Goal: Task Accomplishment & Management: Complete application form

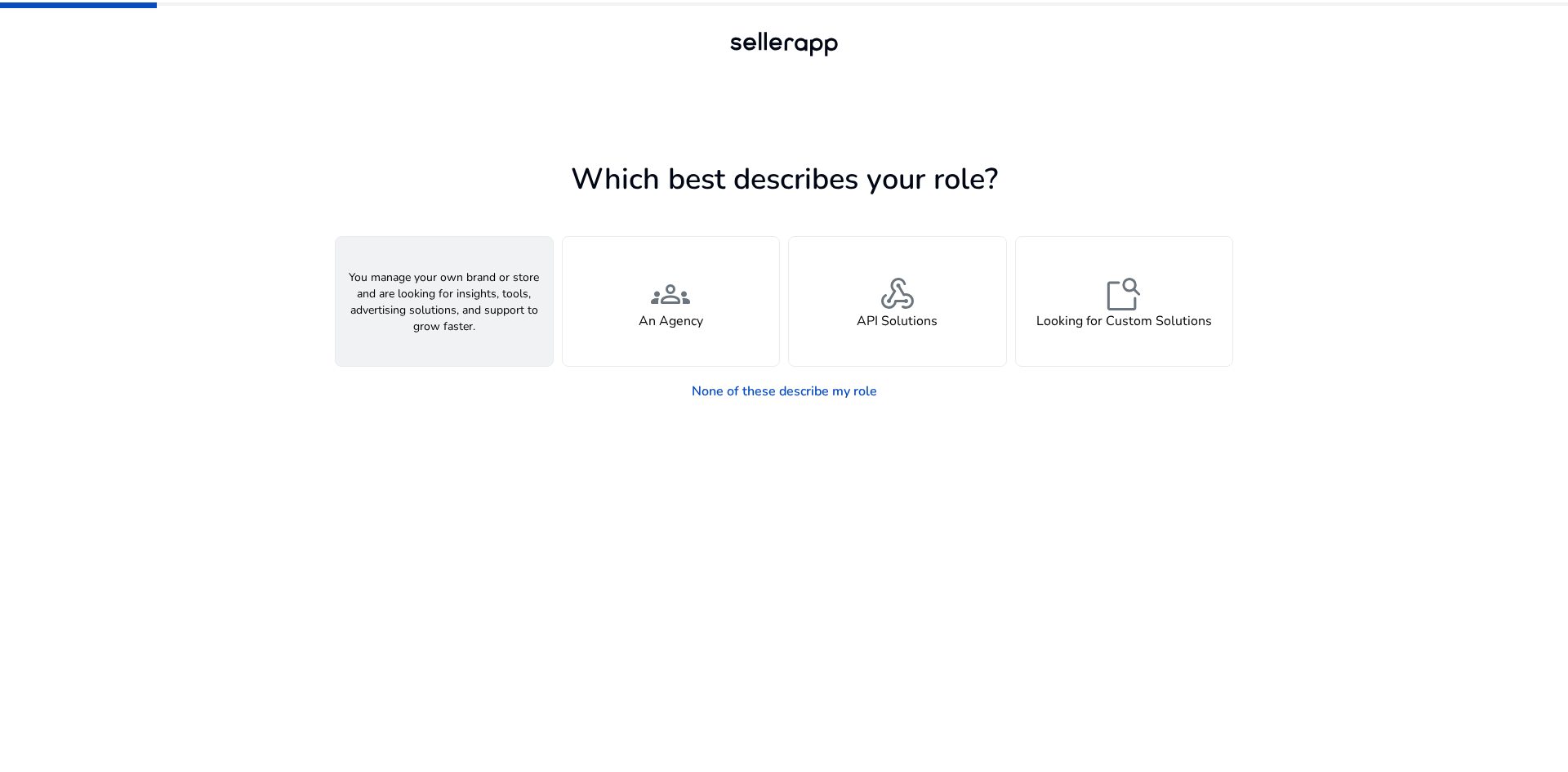
click at [446, 306] on span "person" at bounding box center [444, 294] width 39 height 39
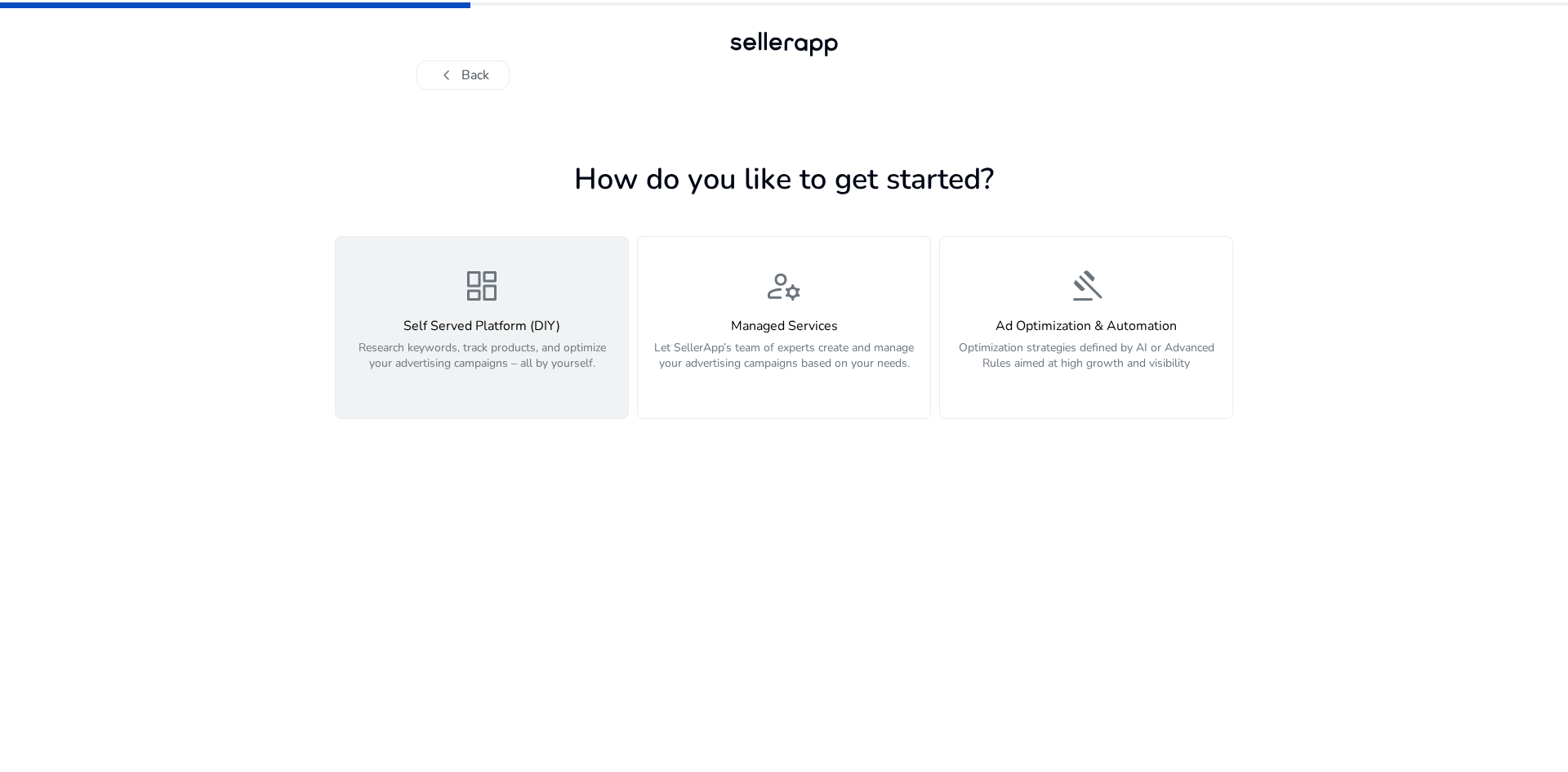
click at [491, 298] on span "dashboard" at bounding box center [482, 286] width 39 height 39
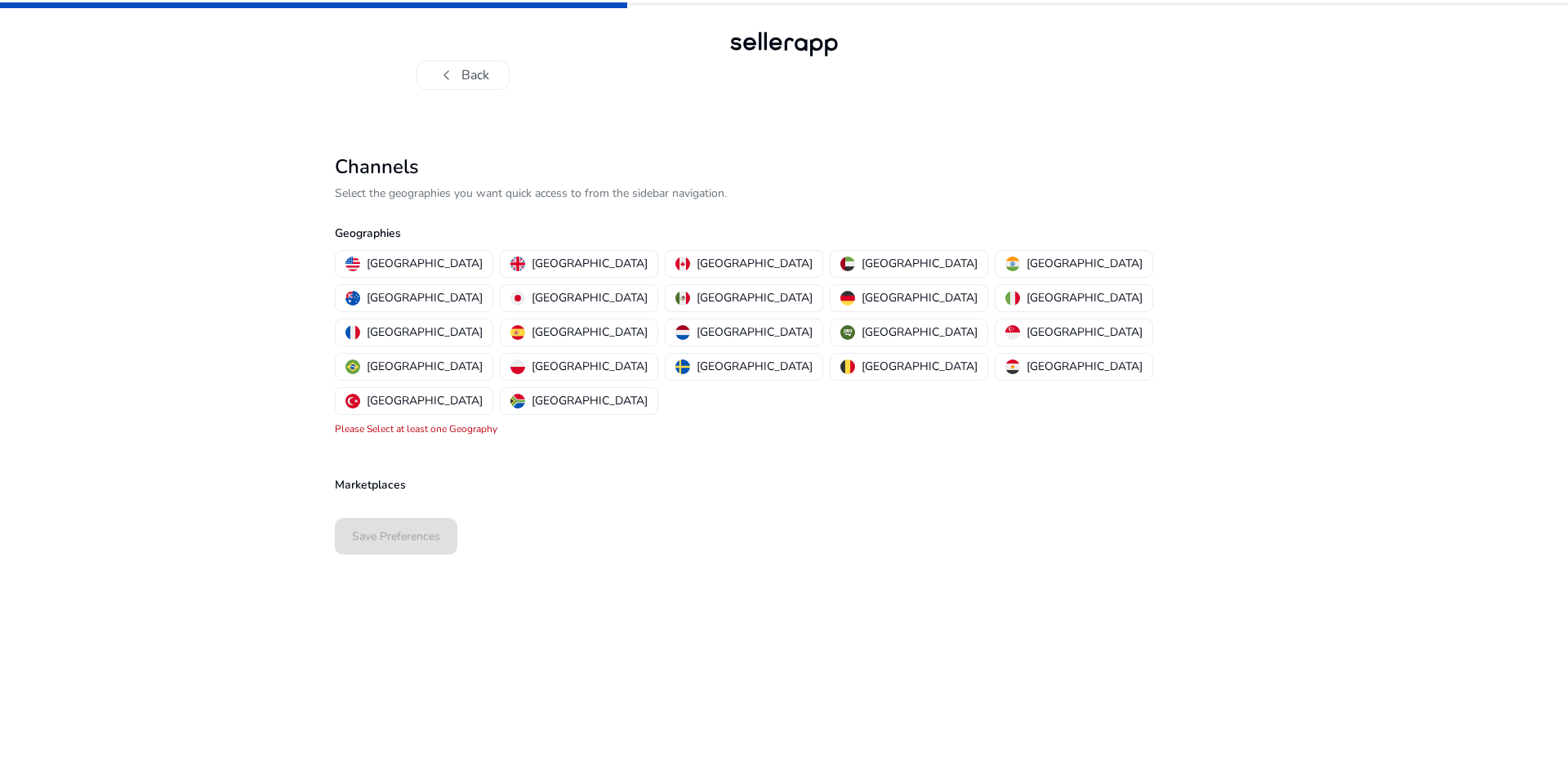
click at [468, 192] on p "Select the geographies you want quick access to from the sidebar navigation." at bounding box center [784, 193] width 899 height 18
click at [1027, 262] on p "[GEOGRAPHIC_DATA]" at bounding box center [1084, 263] width 116 height 18
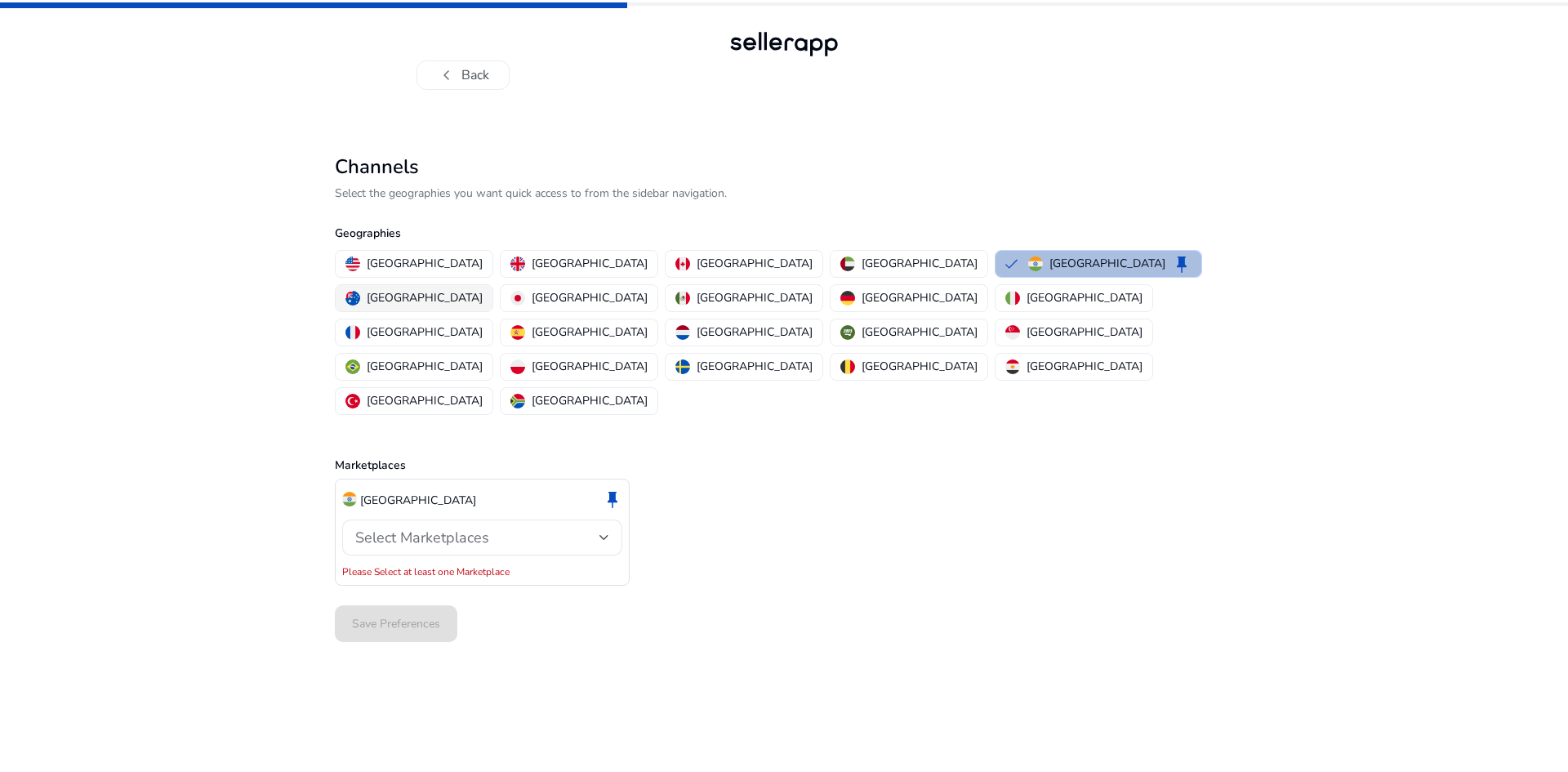
click at [483, 289] on p "[GEOGRAPHIC_DATA]" at bounding box center [424, 298] width 116 height 18
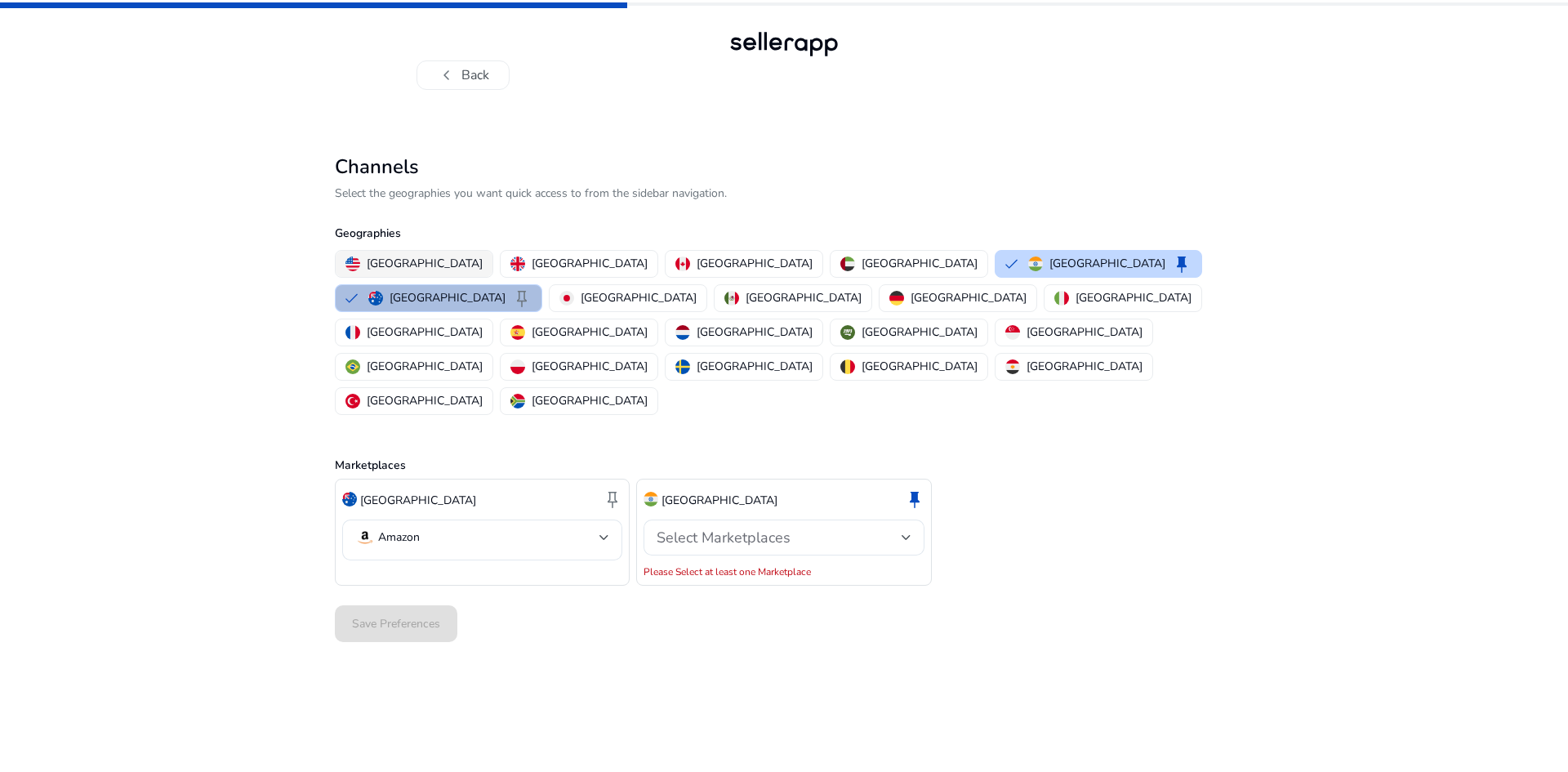
click at [400, 267] on p "[GEOGRAPHIC_DATA]" at bounding box center [424, 263] width 116 height 18
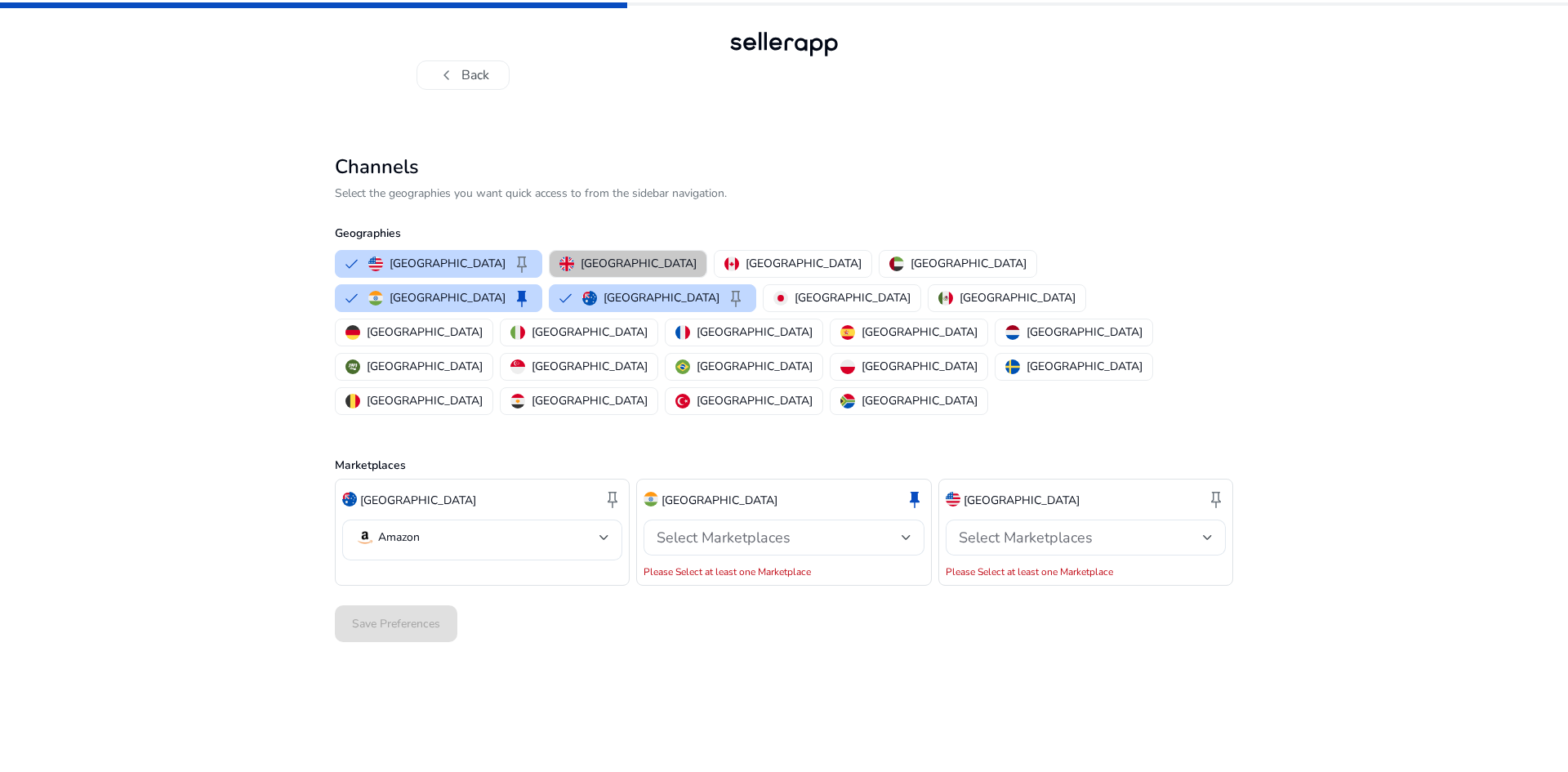
click at [599, 260] on p "[GEOGRAPHIC_DATA]" at bounding box center [638, 263] width 116 height 18
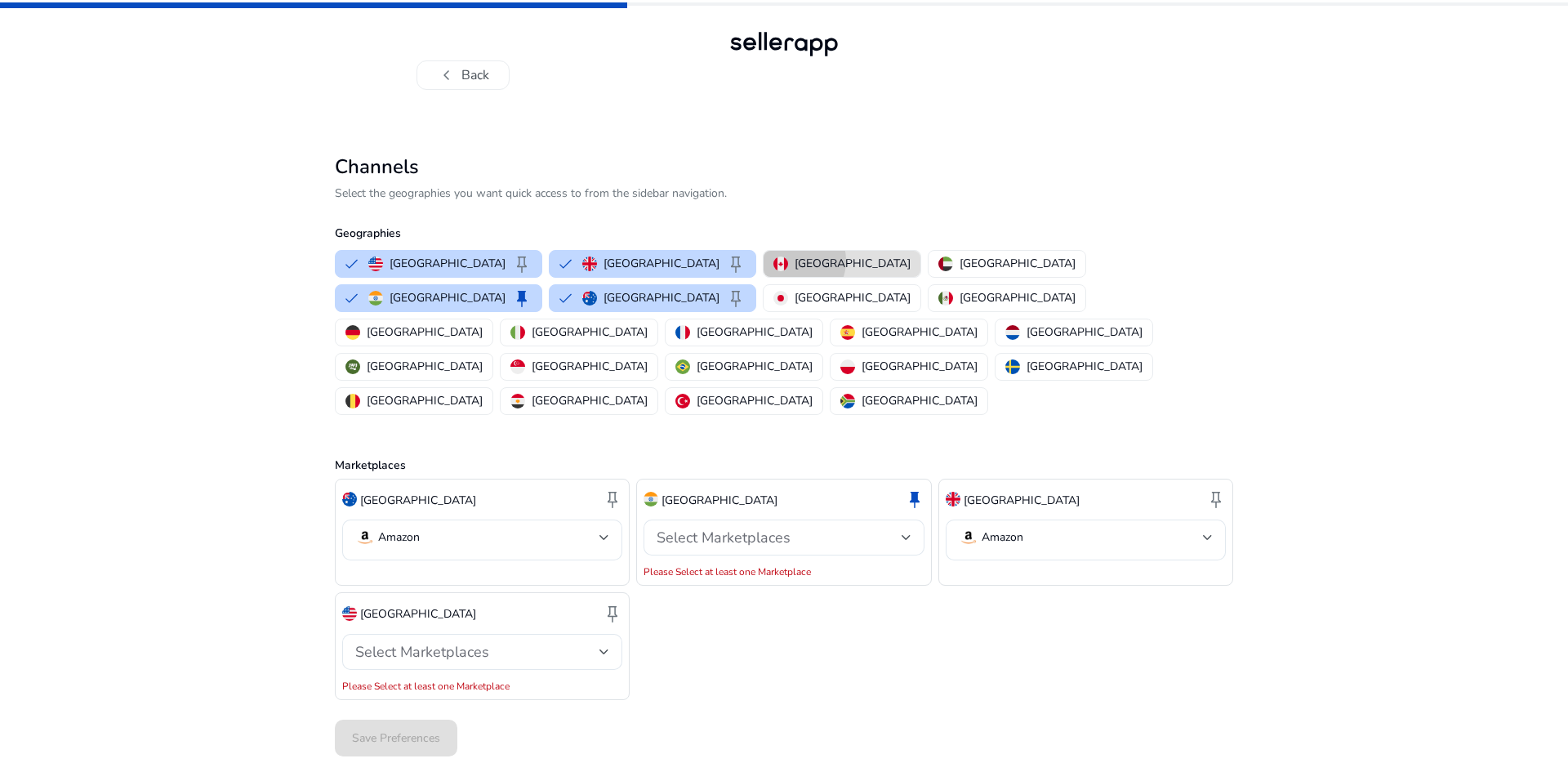
click at [774, 261] on div "[GEOGRAPHIC_DATA]" at bounding box center [842, 263] width 137 height 18
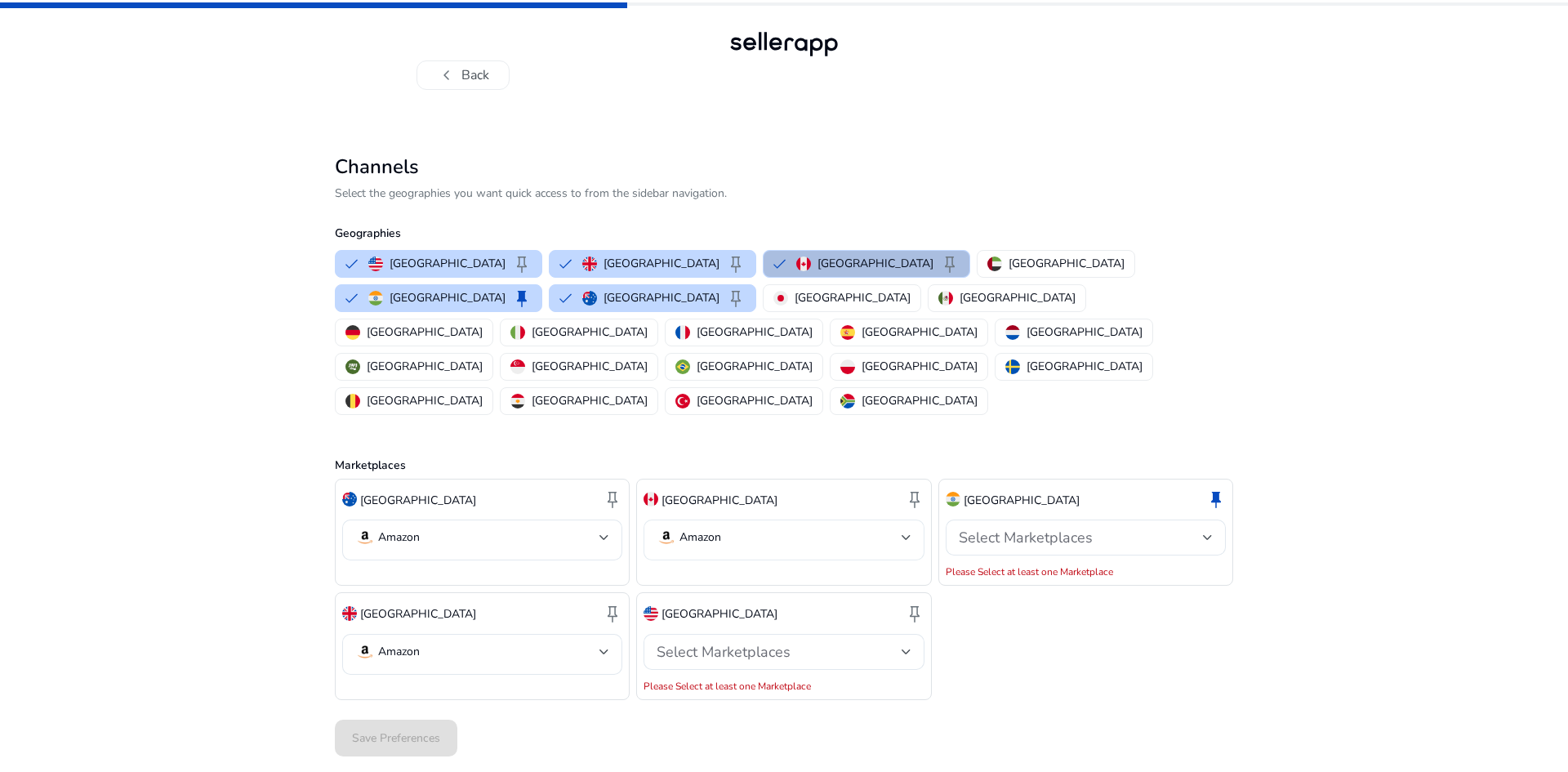
click at [825, 528] on mat-select-trigger "Amazon" at bounding box center [778, 537] width 244 height 19
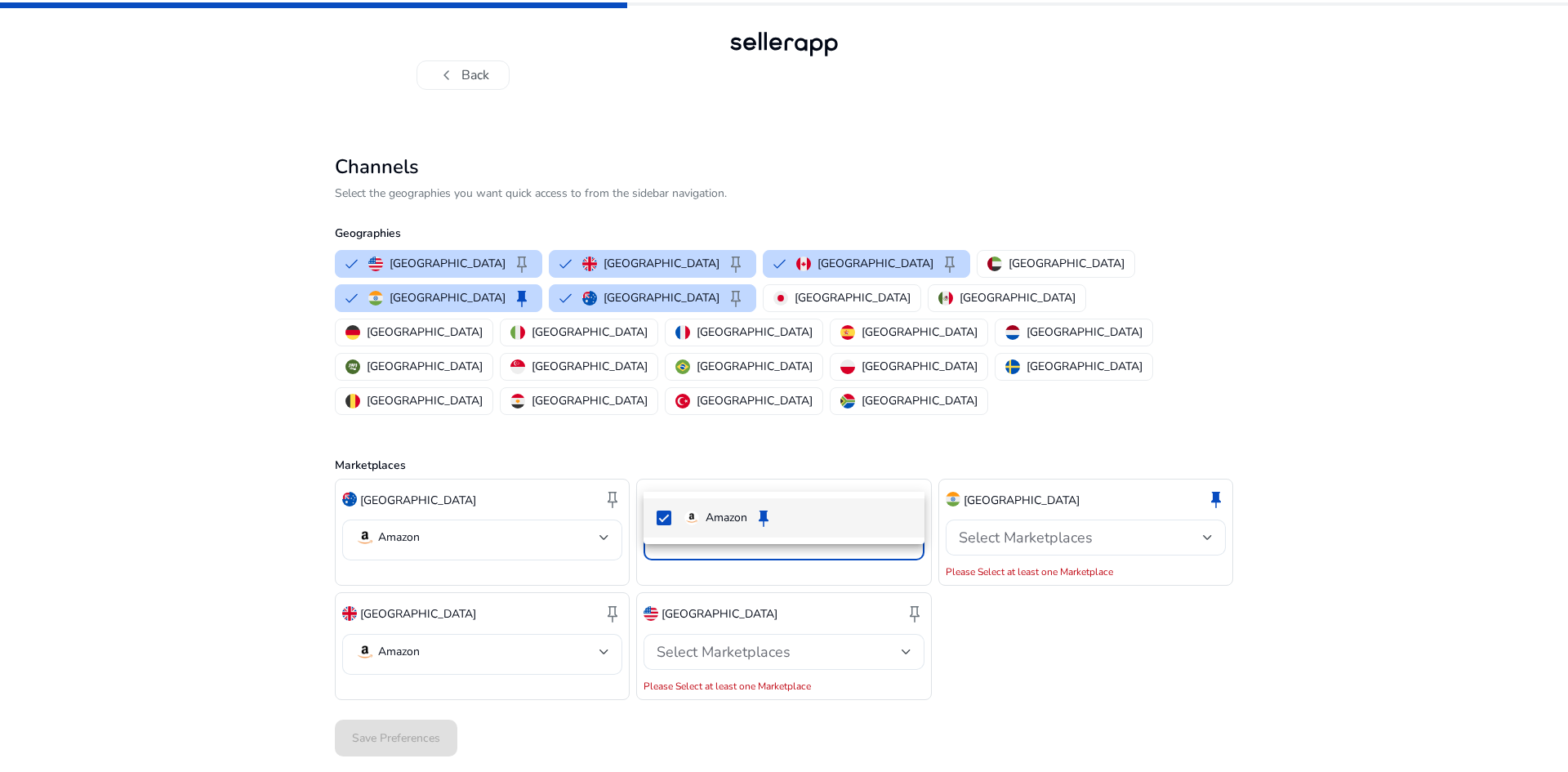
click at [815, 520] on span "Amazon keep" at bounding box center [797, 518] width 227 height 19
click at [1152, 539] on div at bounding box center [784, 386] width 1568 height 772
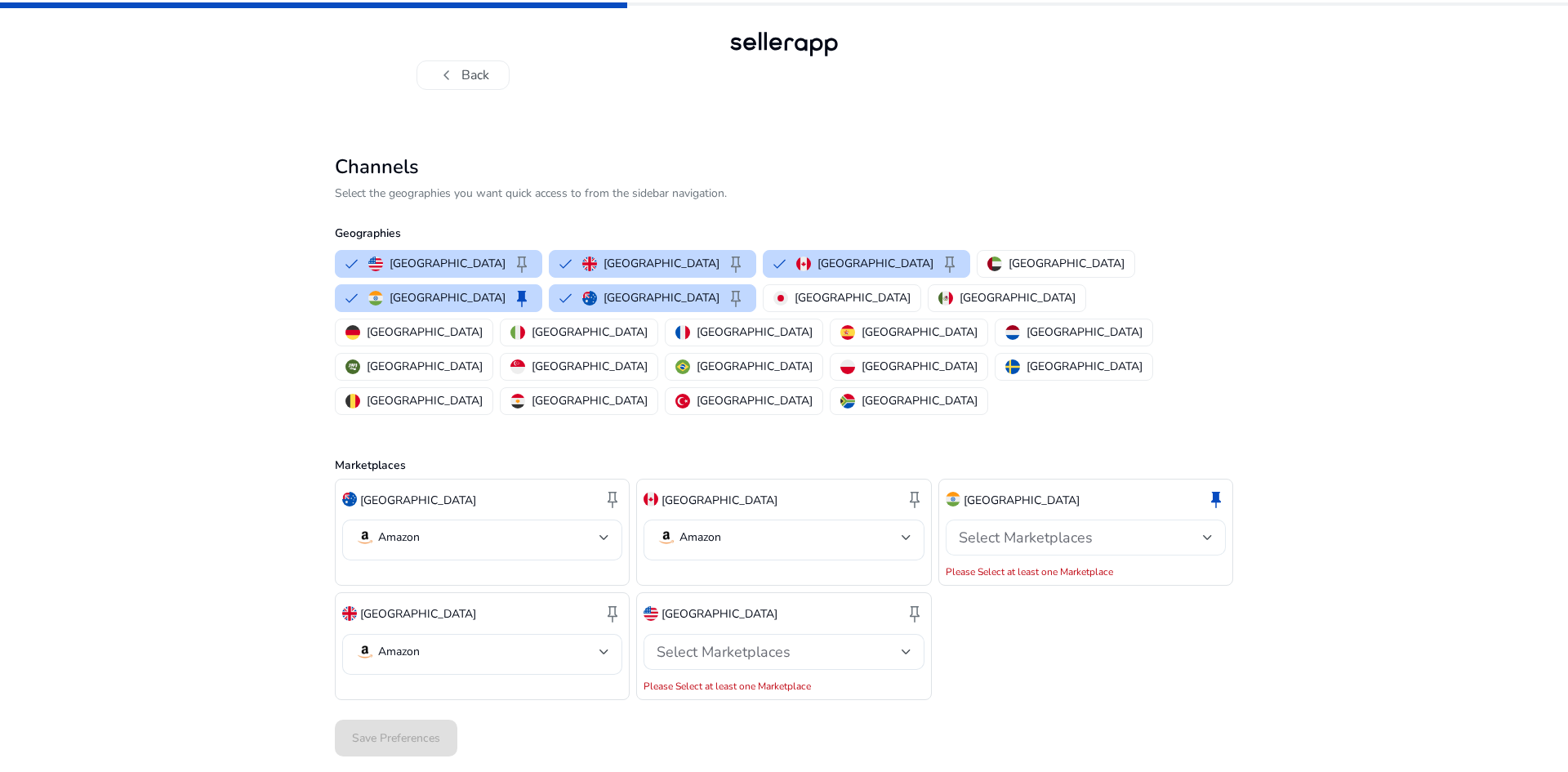
click at [1050, 528] on span "Select Marketplaces" at bounding box center [1025, 537] width 134 height 19
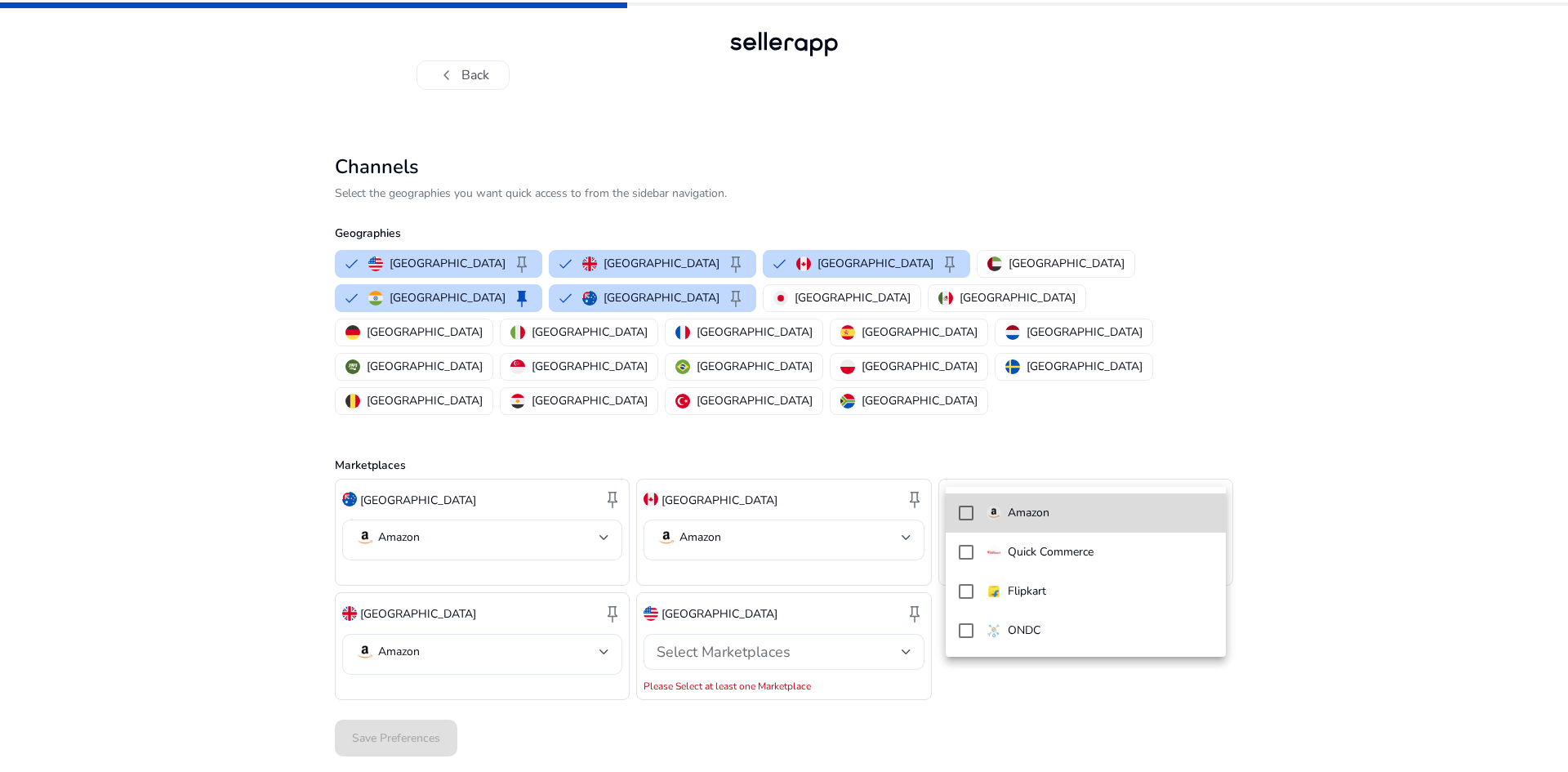
click at [1042, 514] on p "Amazon" at bounding box center [1028, 512] width 42 height 18
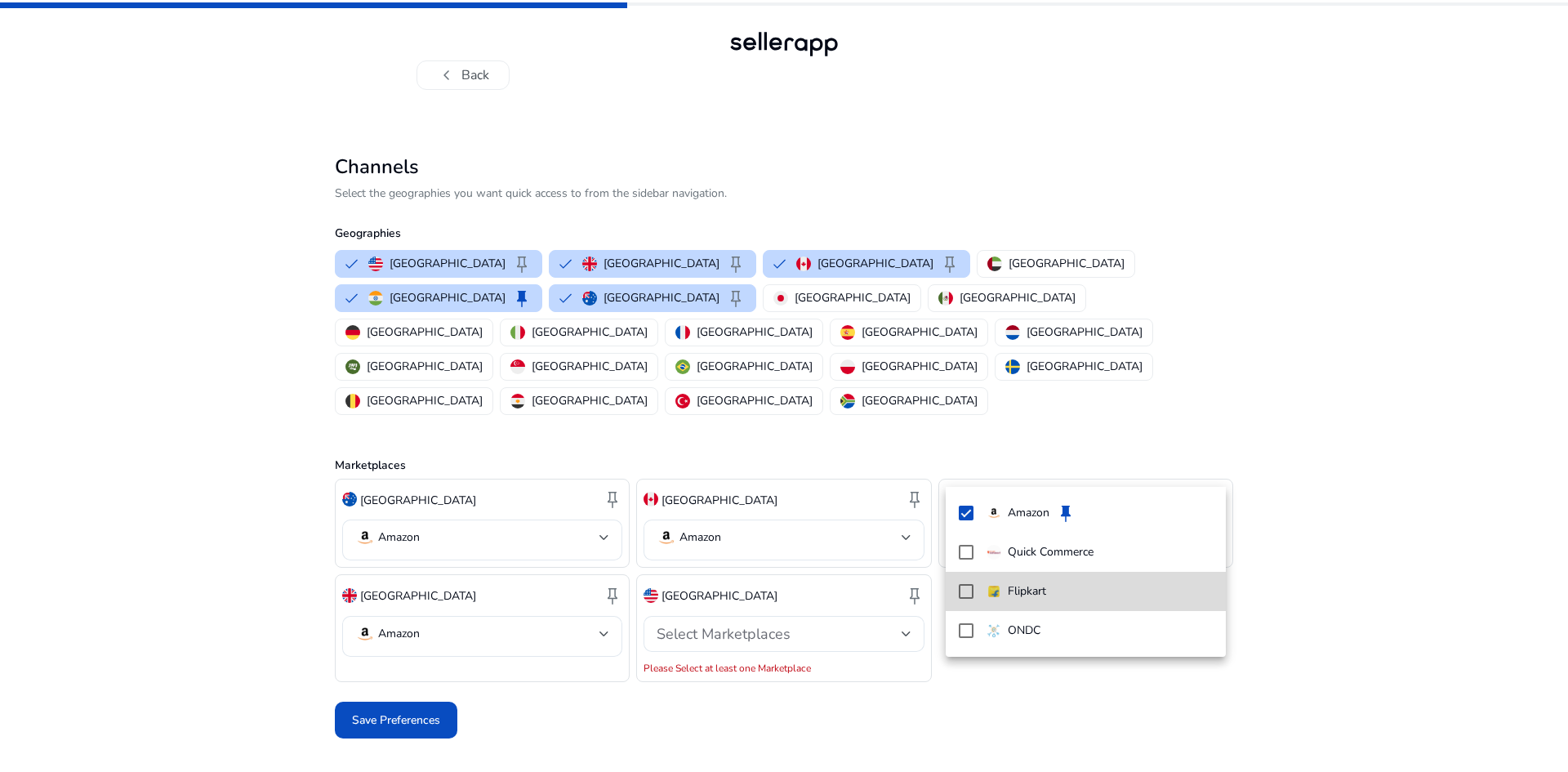
click at [1047, 587] on p "Flipkart" at bounding box center [1027, 591] width 39 height 18
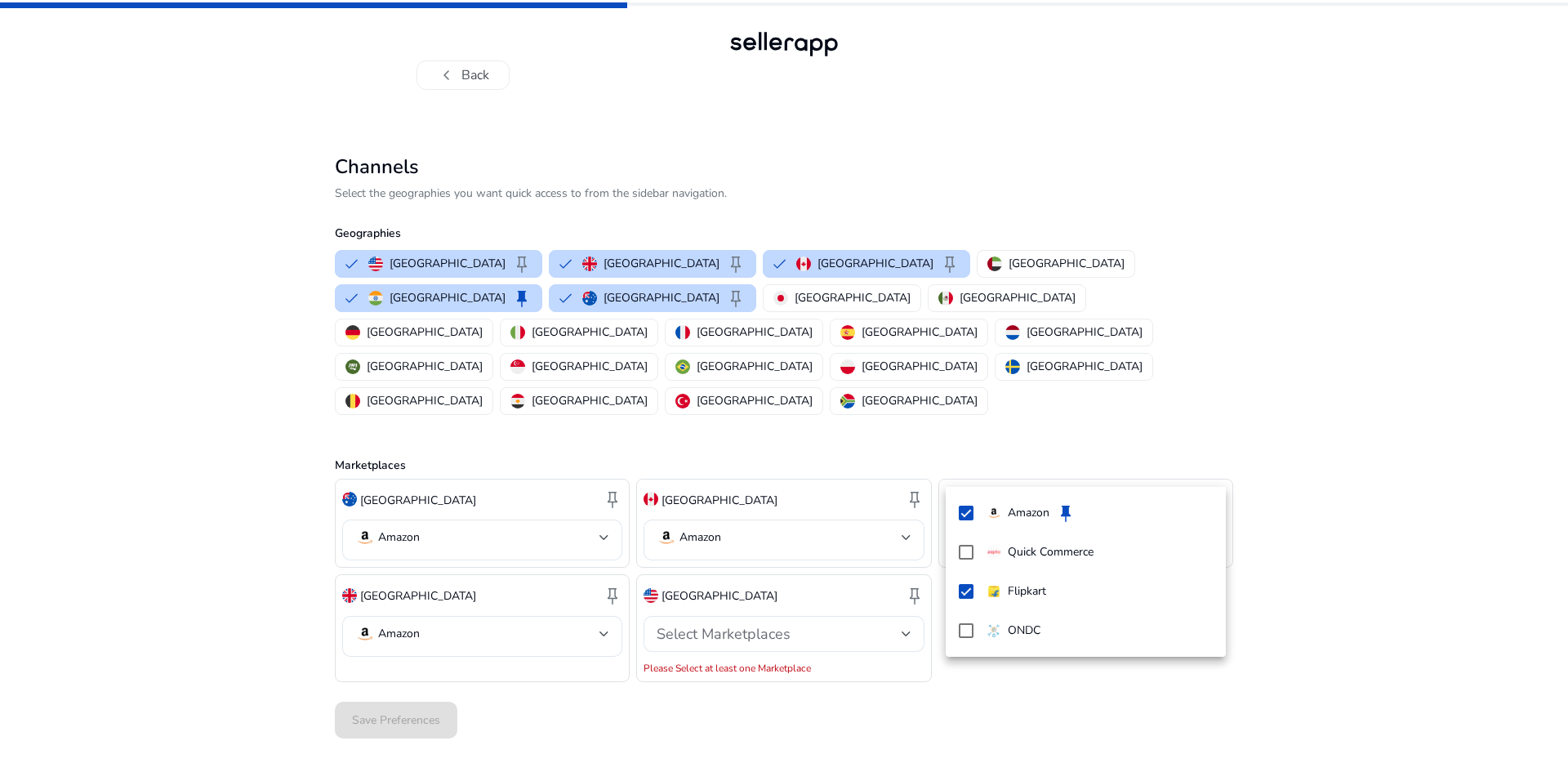
drag, startPoint x: 1295, startPoint y: 564, endPoint x: 1309, endPoint y: 570, distance: 15.2
click at [1299, 565] on div at bounding box center [784, 386] width 1568 height 772
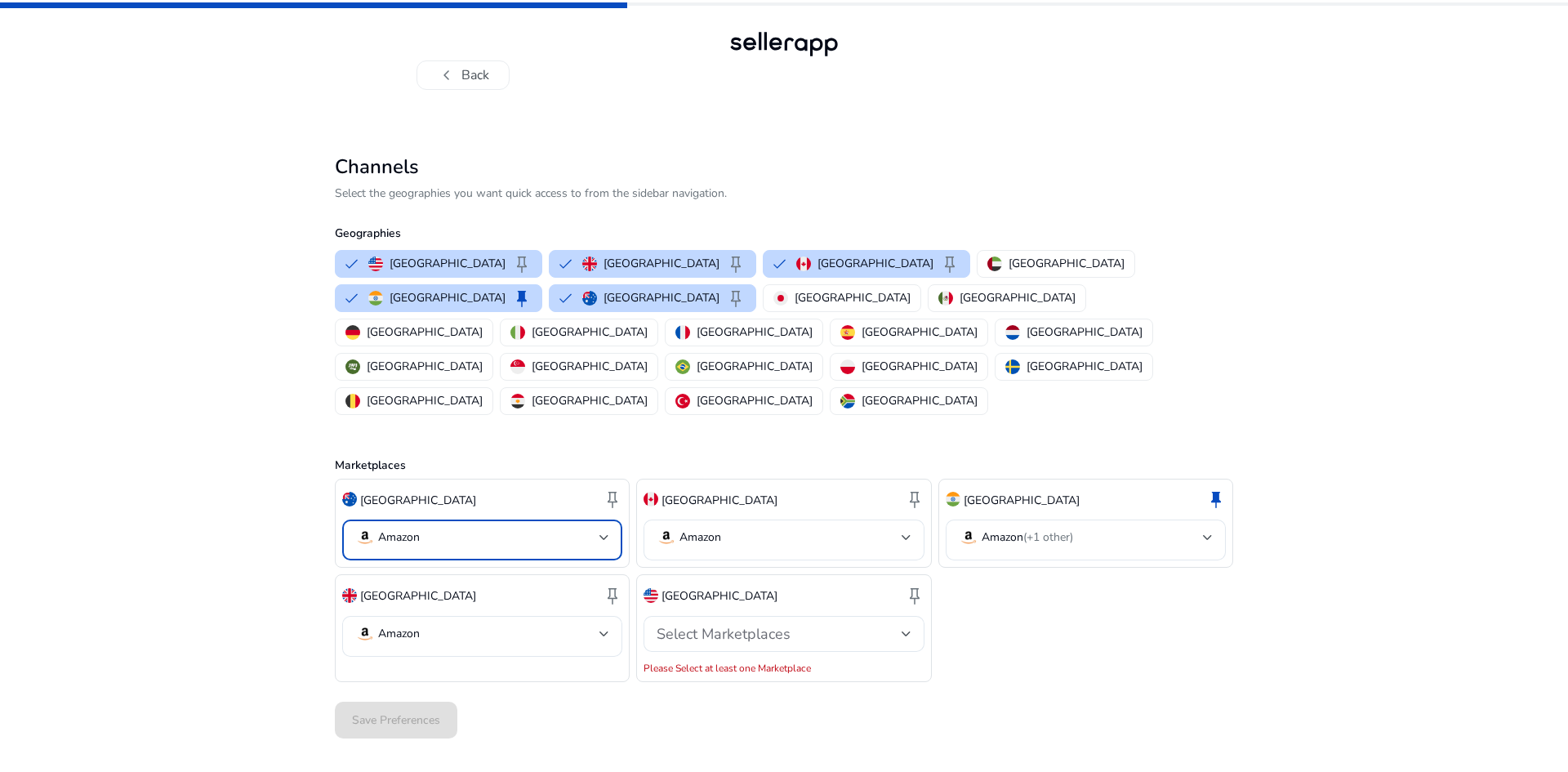
click at [564, 528] on mat-select-trigger "Amazon" at bounding box center [477, 537] width 244 height 19
click at [561, 470] on div at bounding box center [784, 386] width 1568 height 772
click at [413, 627] on p "Amazon" at bounding box center [398, 634] width 42 height 15
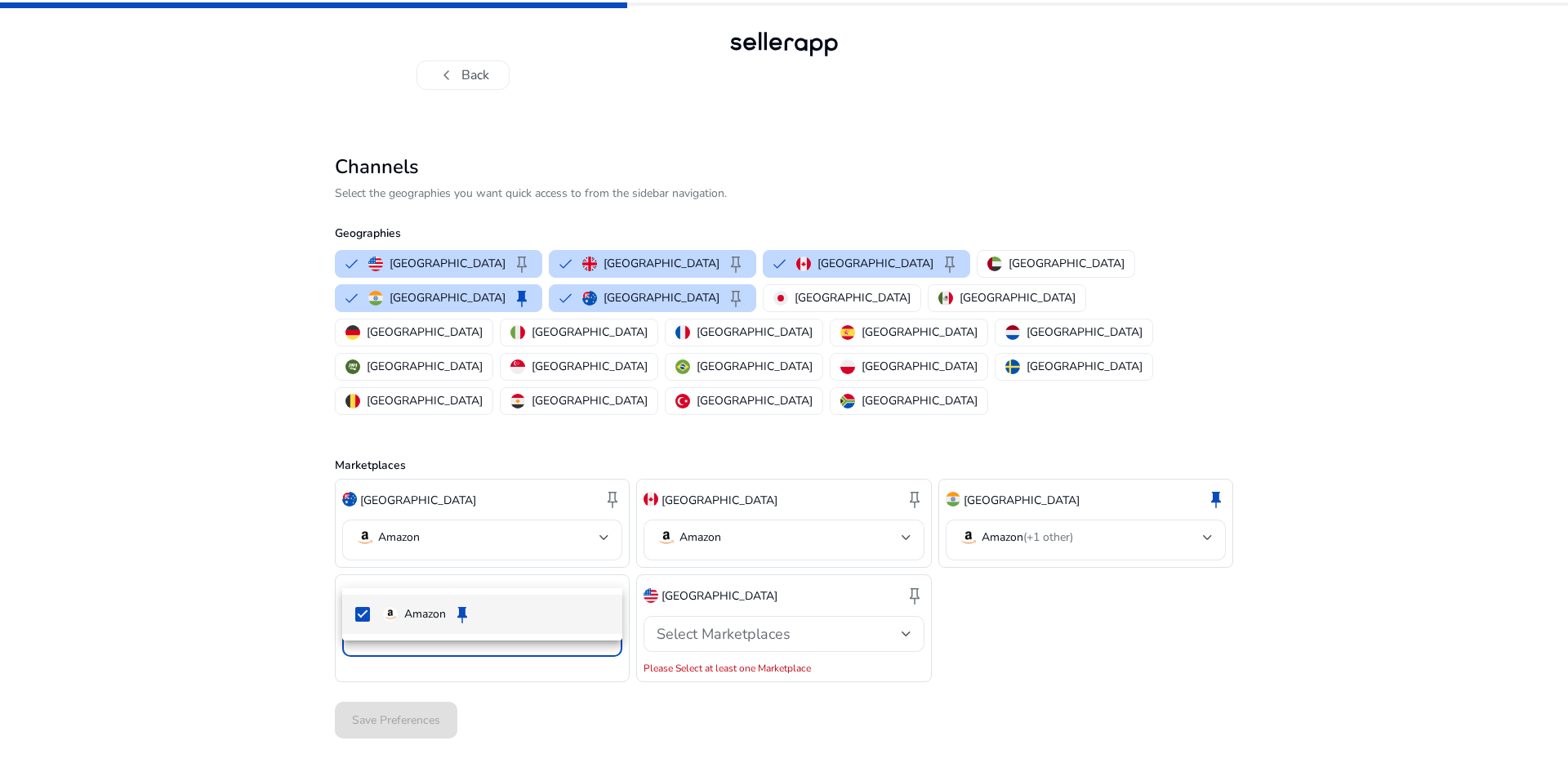
click at [413, 563] on div at bounding box center [784, 386] width 1568 height 772
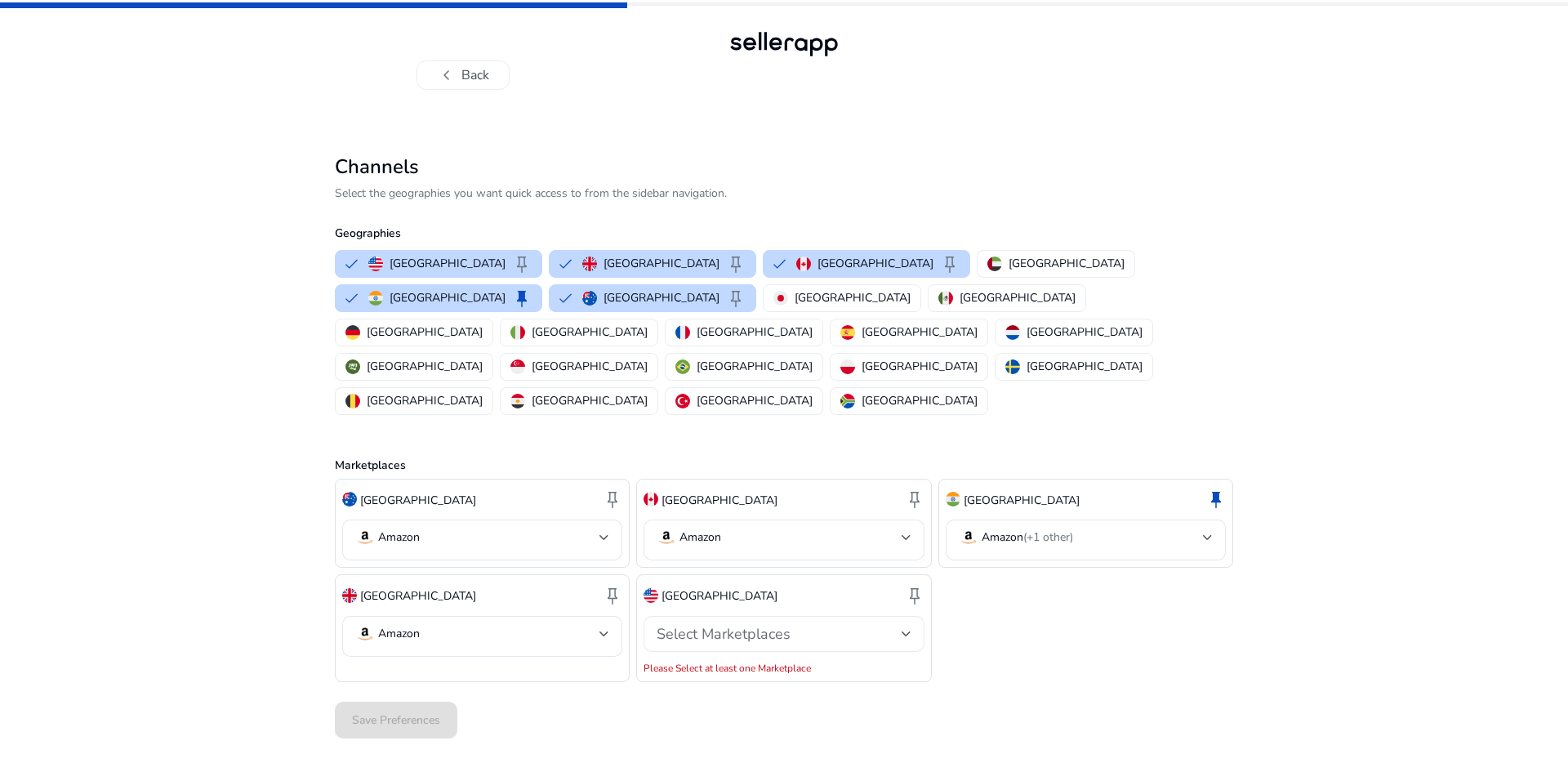
click at [812, 625] on div "Select Marketplaces" at bounding box center [778, 633] width 244 height 18
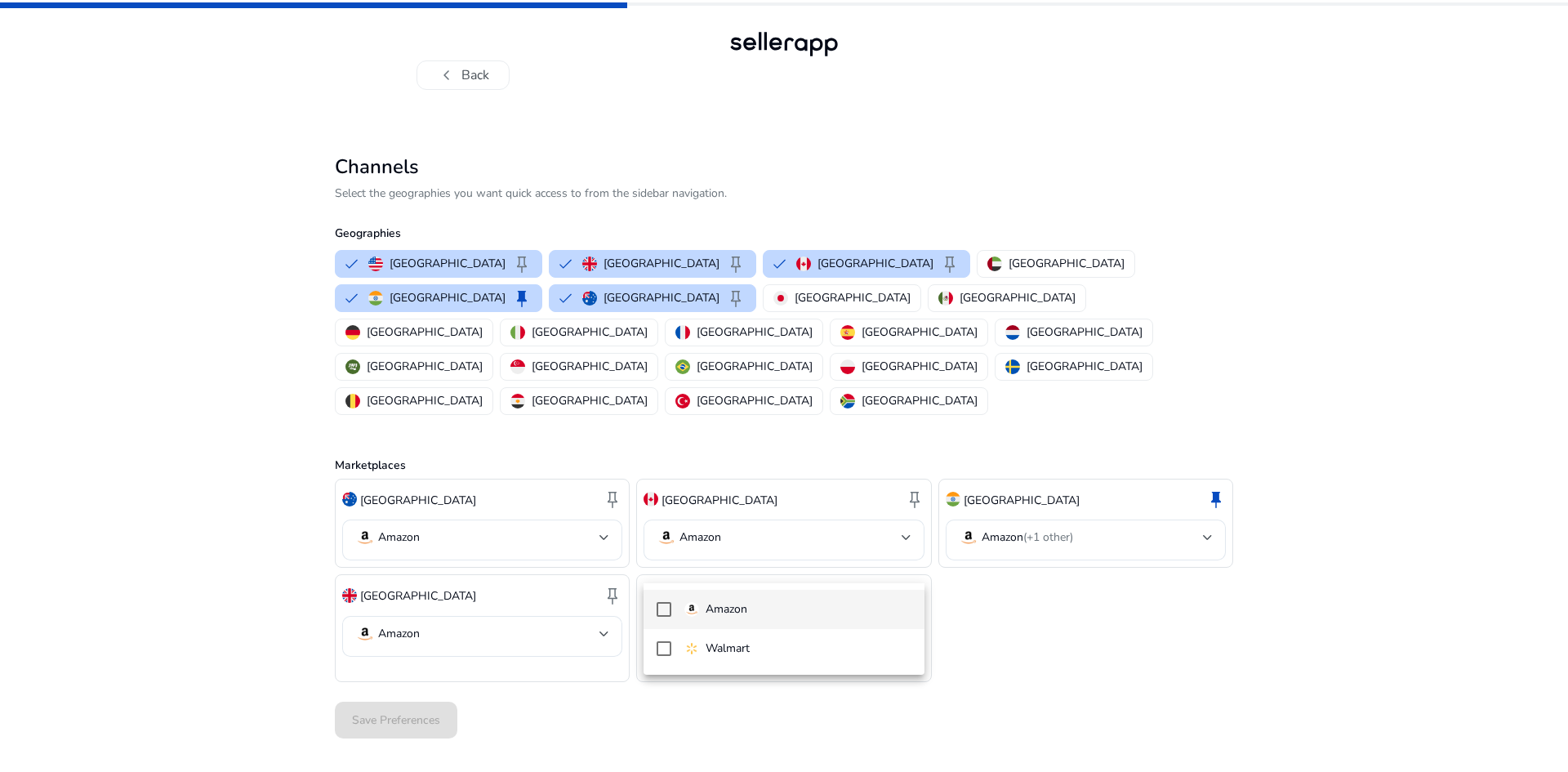
click at [789, 609] on span "Amazon" at bounding box center [797, 608] width 227 height 18
click at [581, 696] on div at bounding box center [784, 386] width 1568 height 772
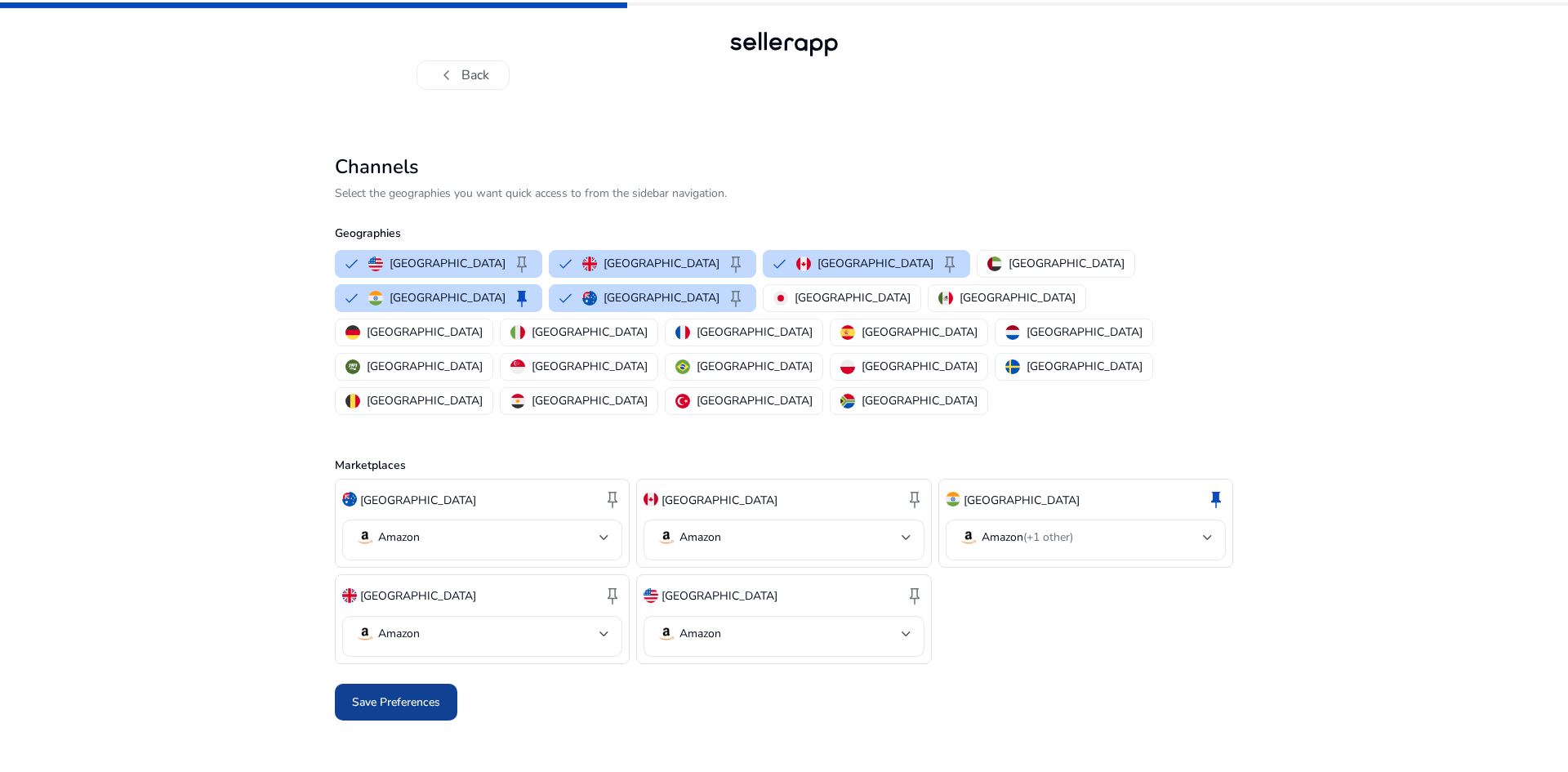
click at [429, 682] on span at bounding box center [396, 702] width 123 height 39
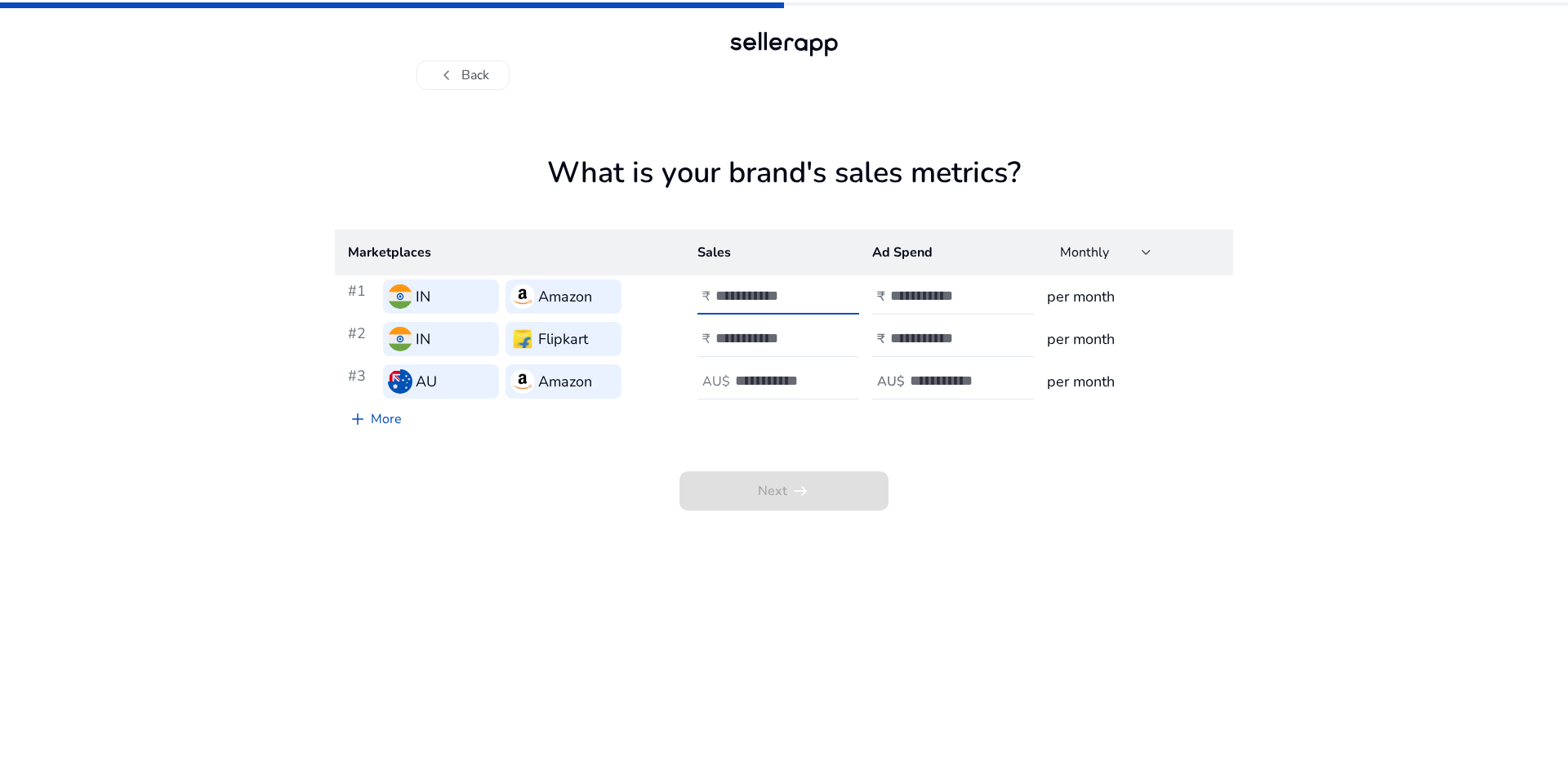
click at [734, 296] on input "number" at bounding box center [770, 295] width 110 height 18
click at [471, 67] on button "chevron_left Back" at bounding box center [463, 75] width 93 height 30
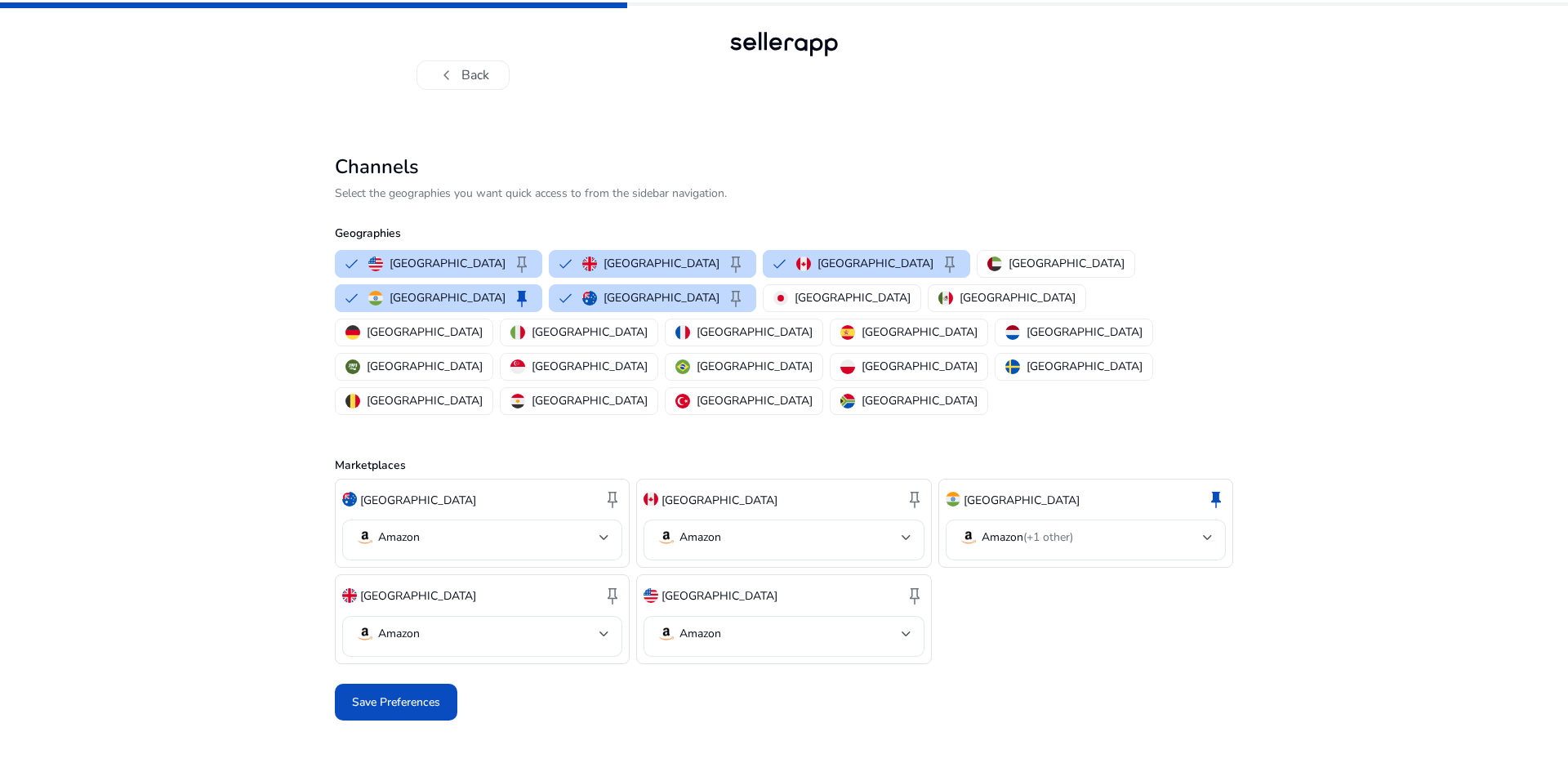
click at [775, 43] on div at bounding box center [784, 43] width 117 height 32
click at [459, 67] on button "chevron_left Back" at bounding box center [463, 75] width 93 height 30
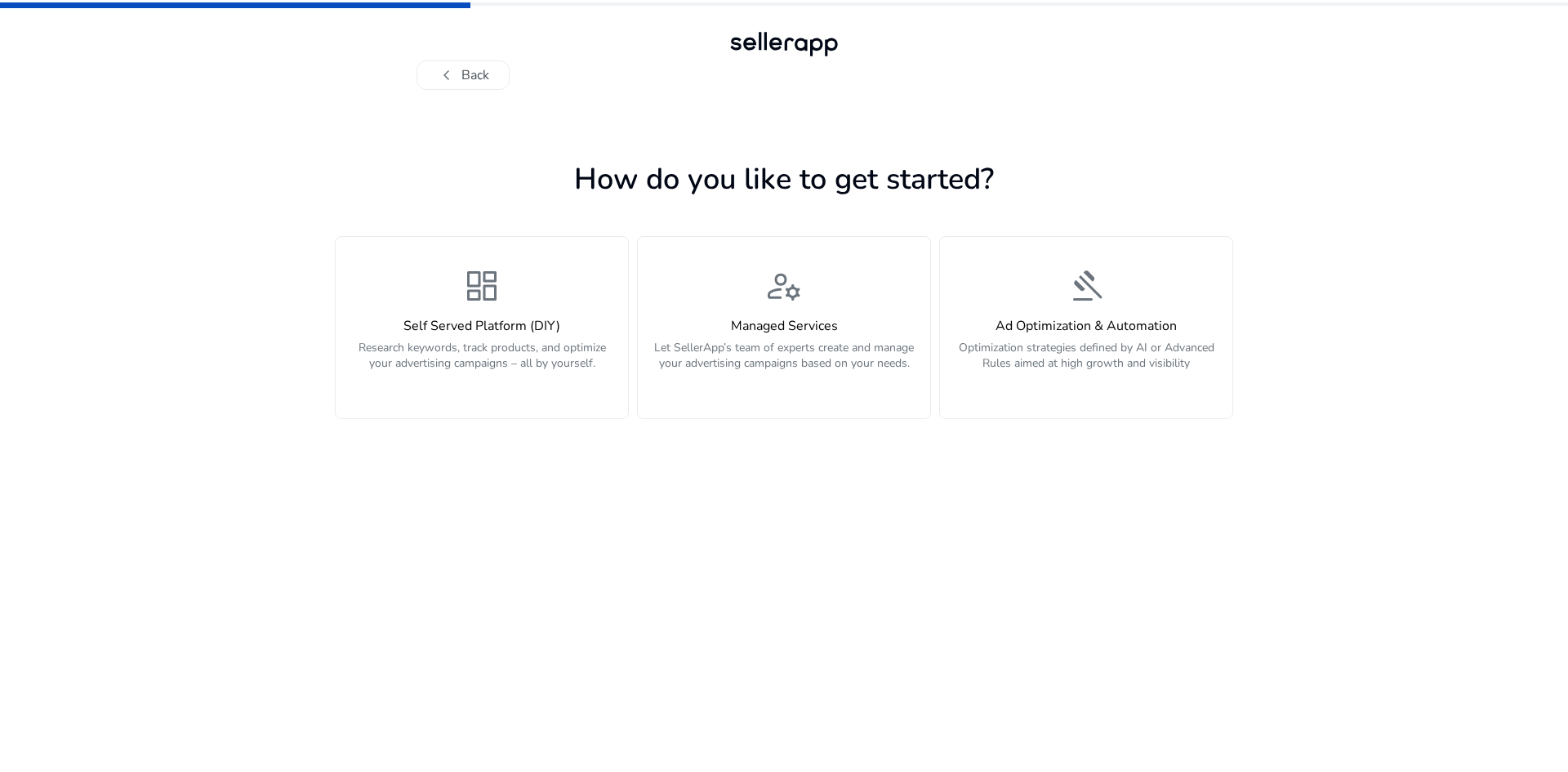
click at [459, 67] on button "chevron_left Back" at bounding box center [463, 75] width 93 height 30
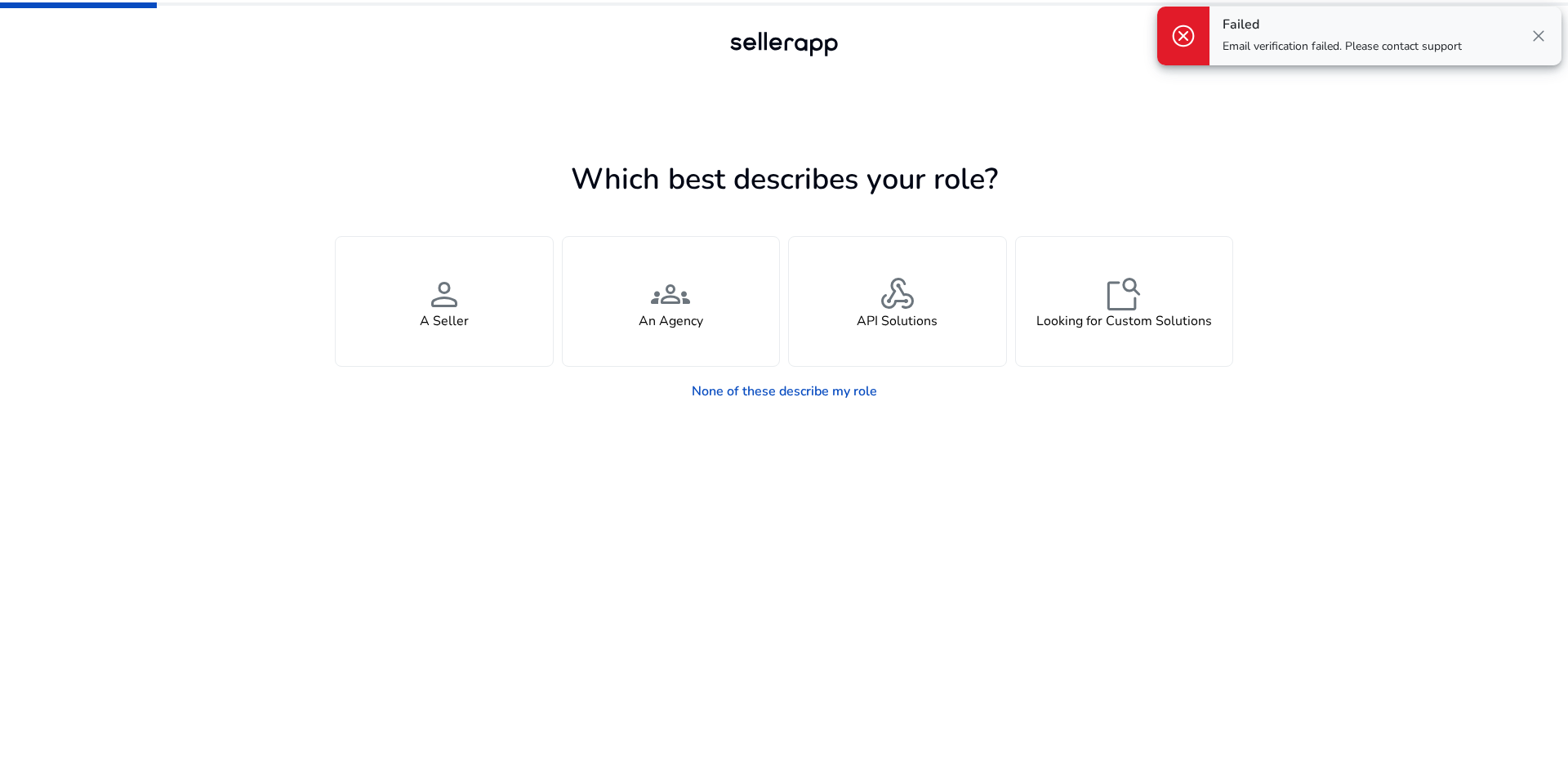
click at [1540, 36] on span "close" at bounding box center [1538, 35] width 19 height 19
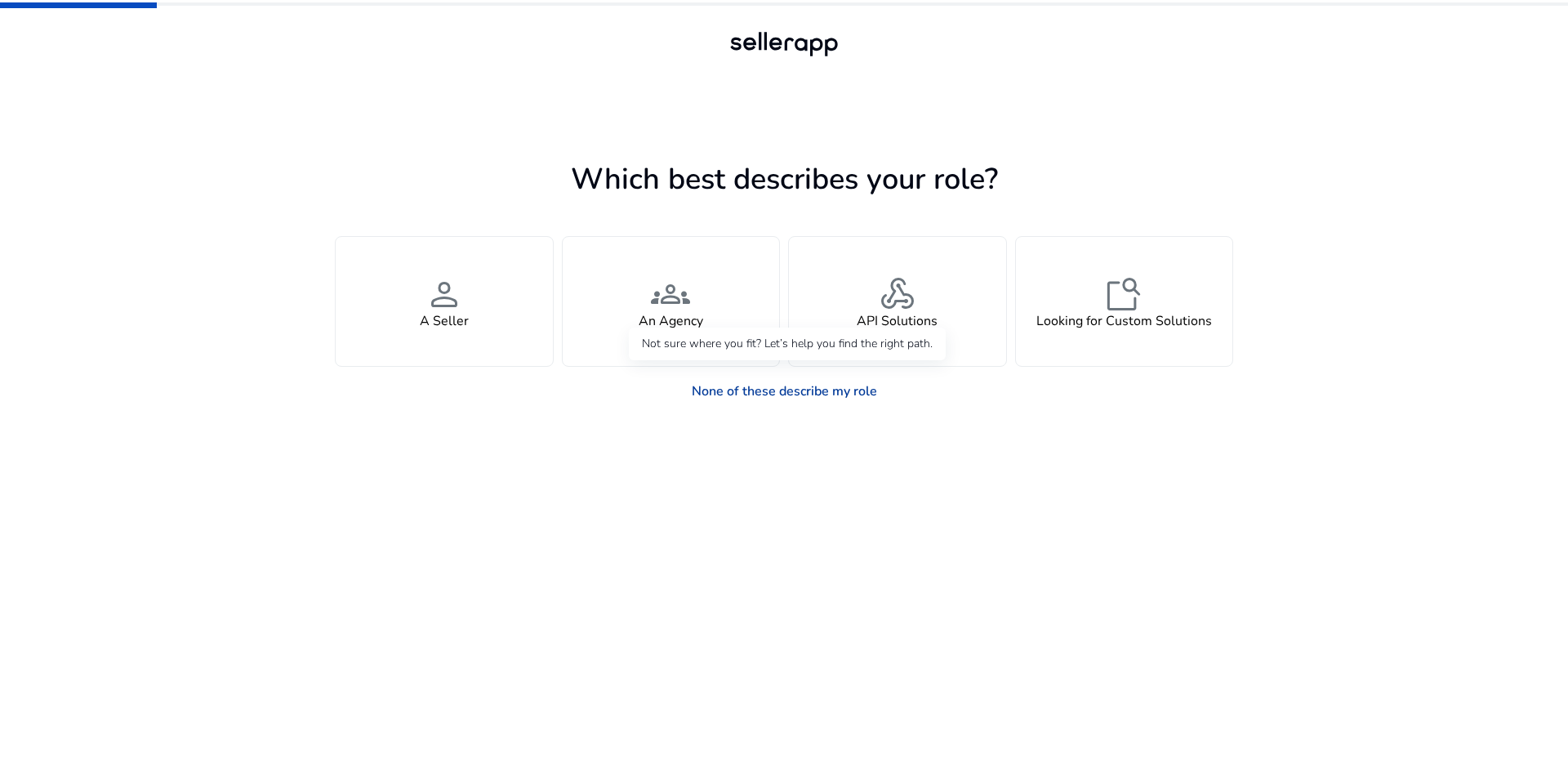
click at [755, 389] on link "None of these describe my role" at bounding box center [784, 391] width 212 height 32
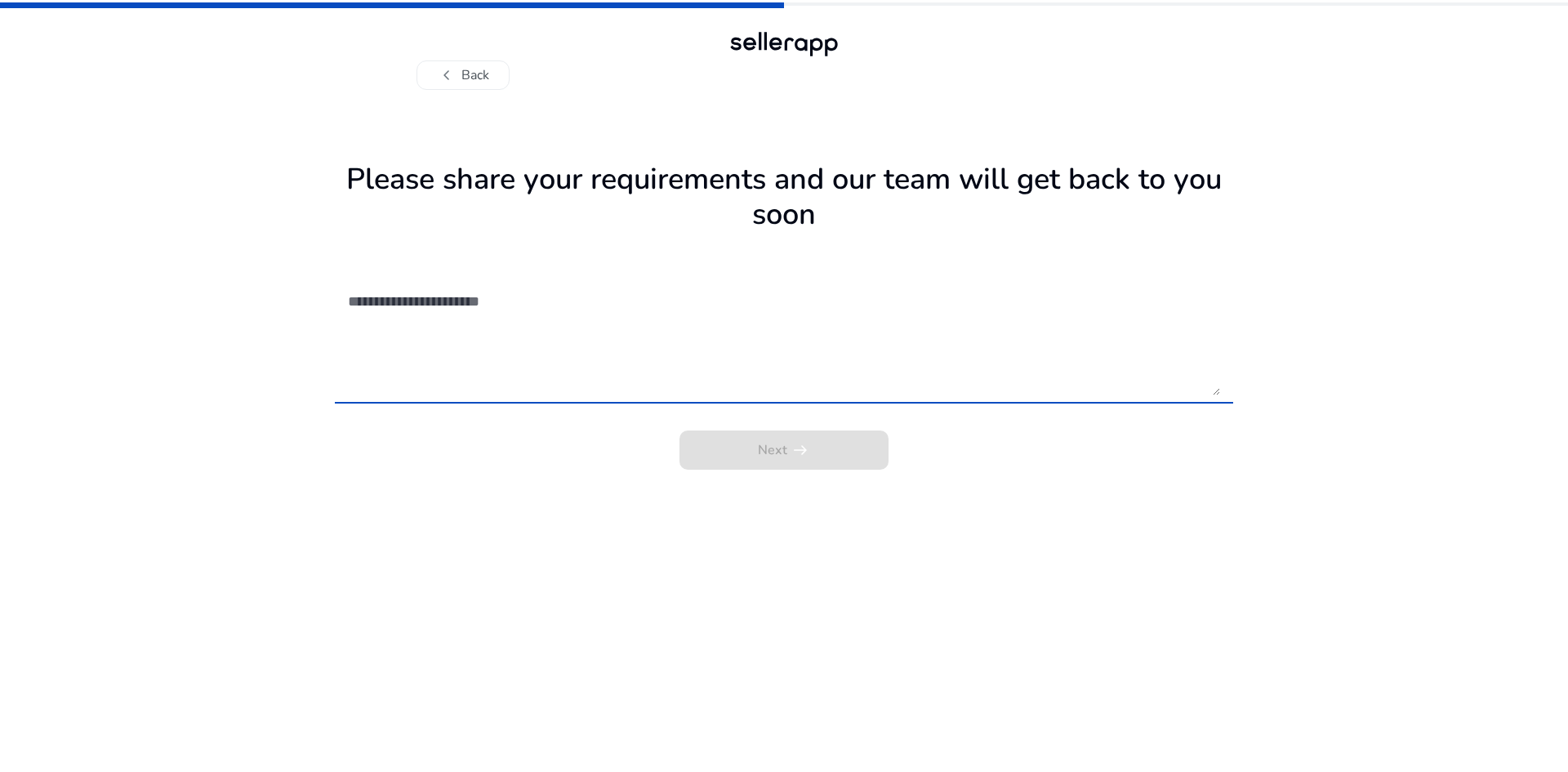
click at [459, 312] on textarea at bounding box center [784, 337] width 873 height 116
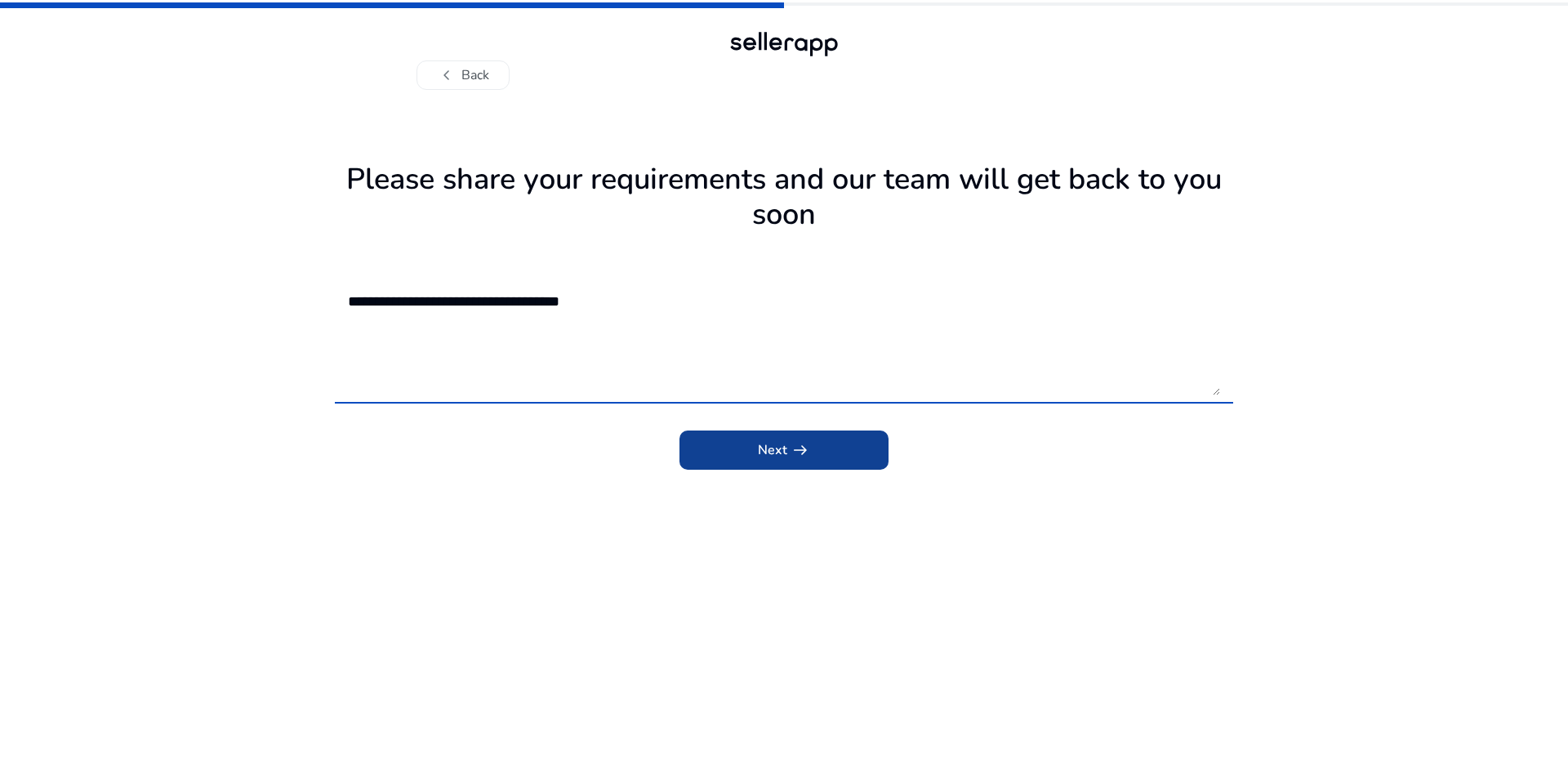
type textarea "**********"
click at [748, 455] on span "submit" at bounding box center [784, 450] width 209 height 39
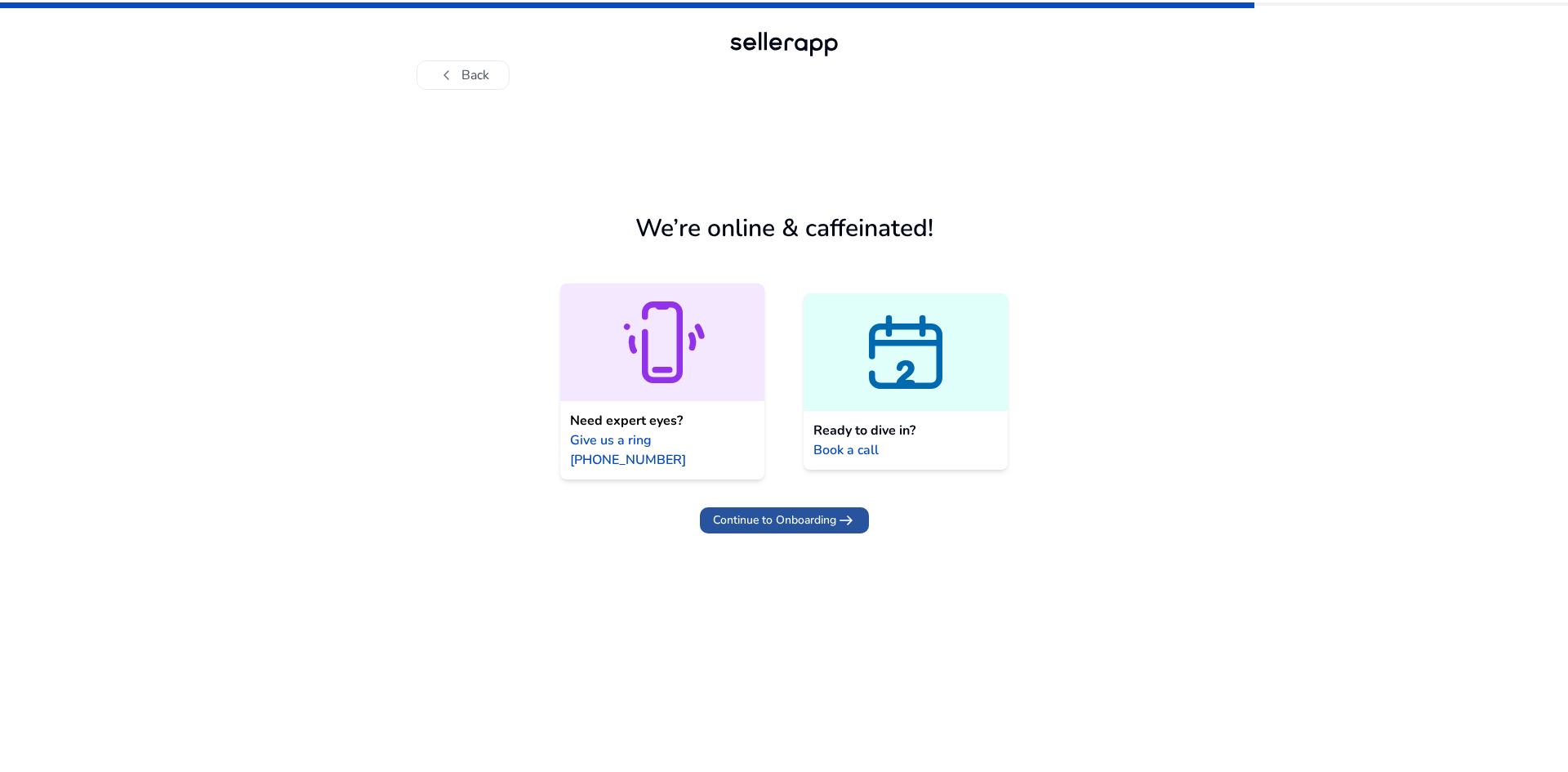
click at [778, 512] on span at bounding box center [784, 521] width 169 height 39
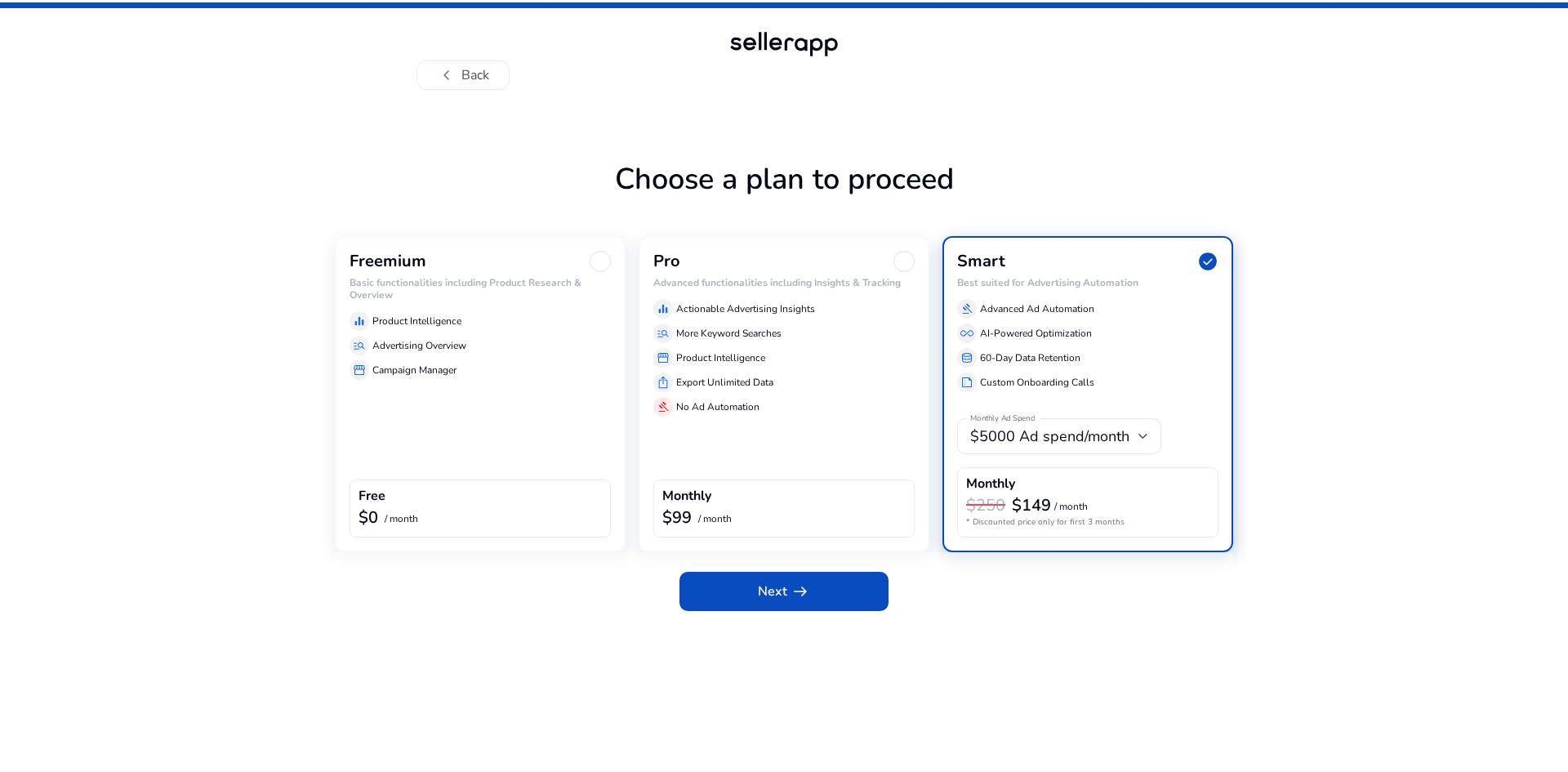
drag, startPoint x: 444, startPoint y: 305, endPoint x: 449, endPoint y: 312, distance: 8.6
click at [445, 310] on div "equalizer Product Intelligence manage_search Advertising Overview storefront Ca…" at bounding box center [480, 342] width 262 height 75
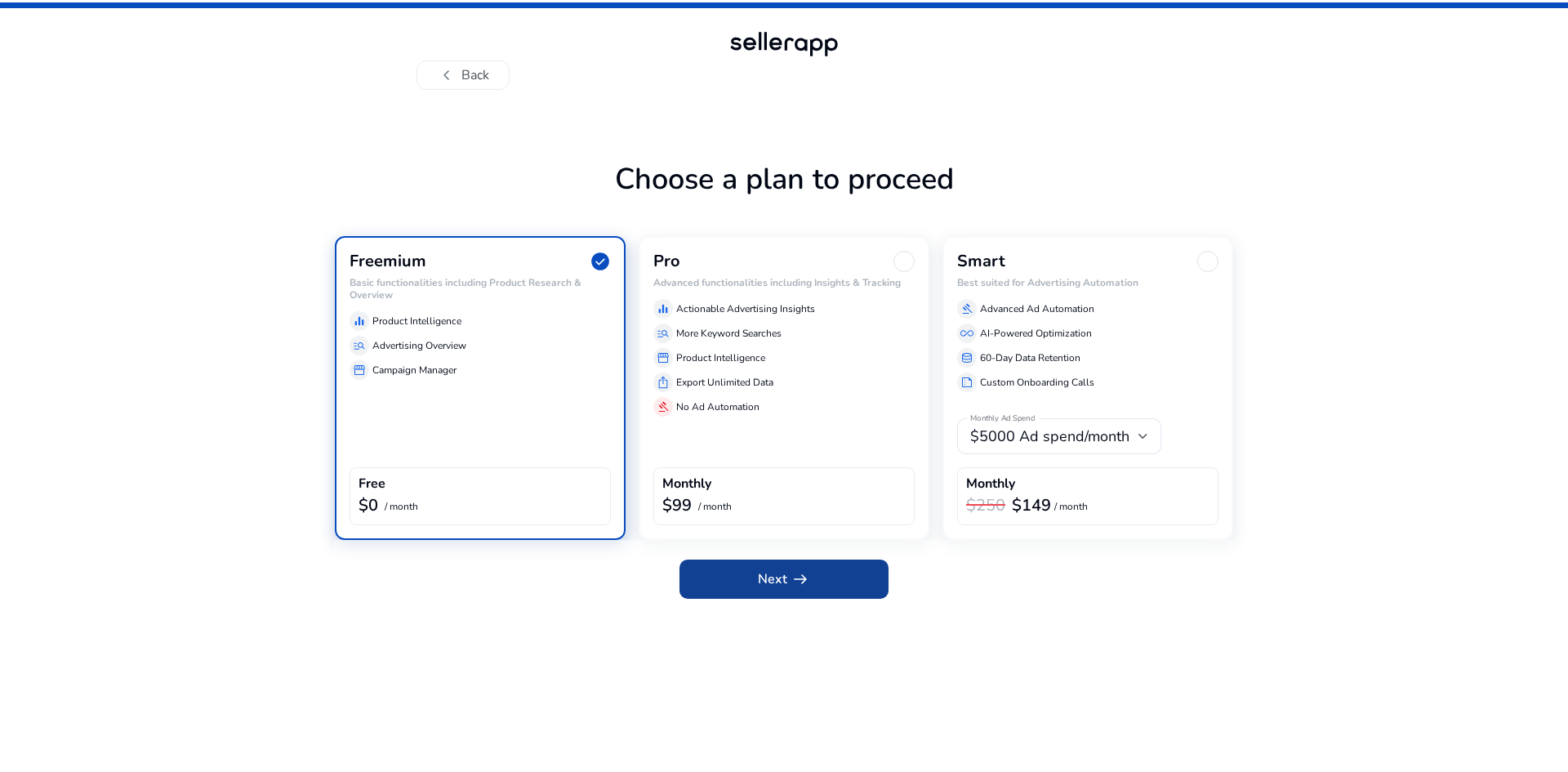
click at [786, 575] on span "Next arrow_right_alt" at bounding box center [784, 579] width 53 height 19
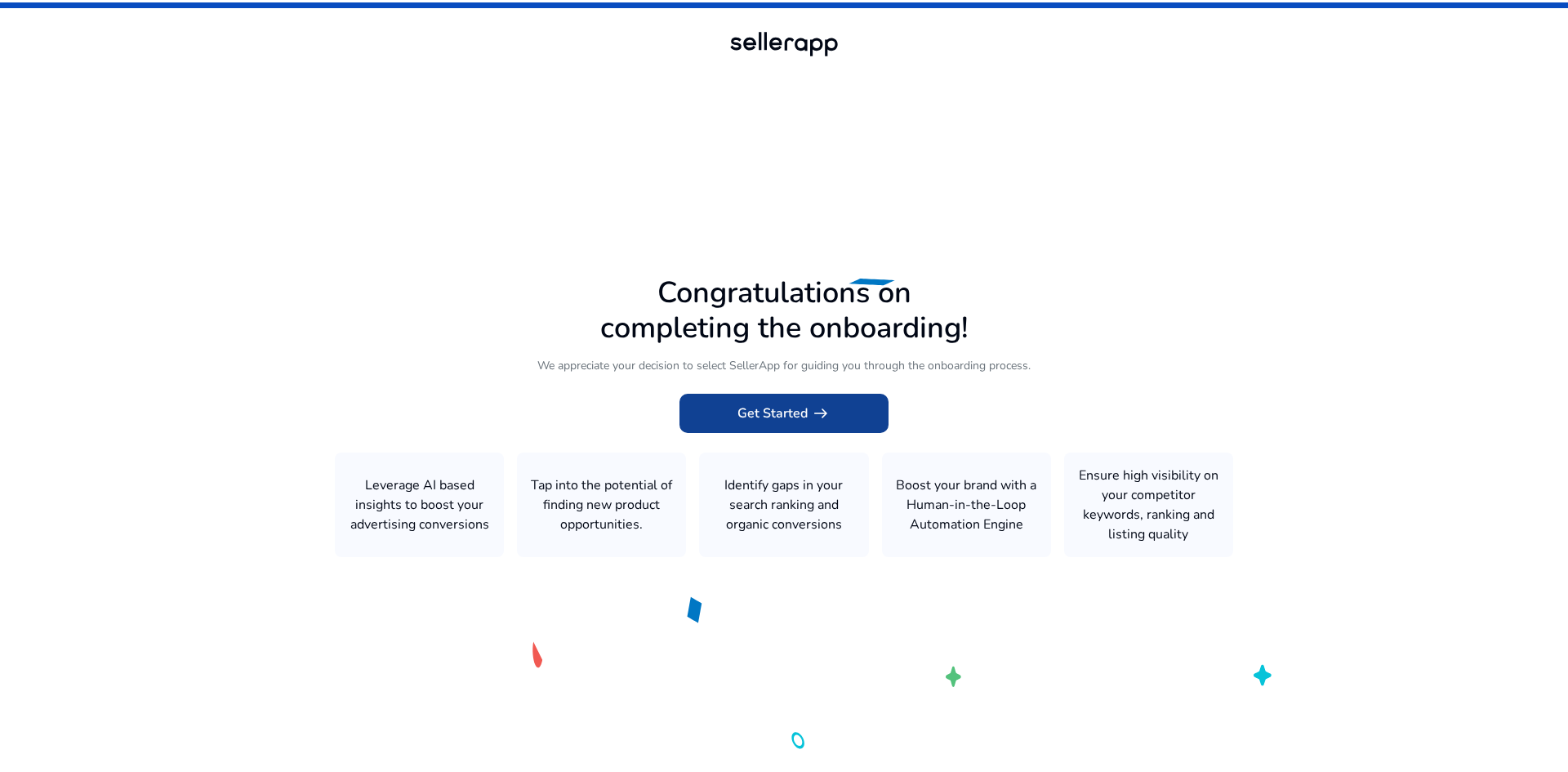
click at [766, 402] on span at bounding box center [784, 413] width 209 height 39
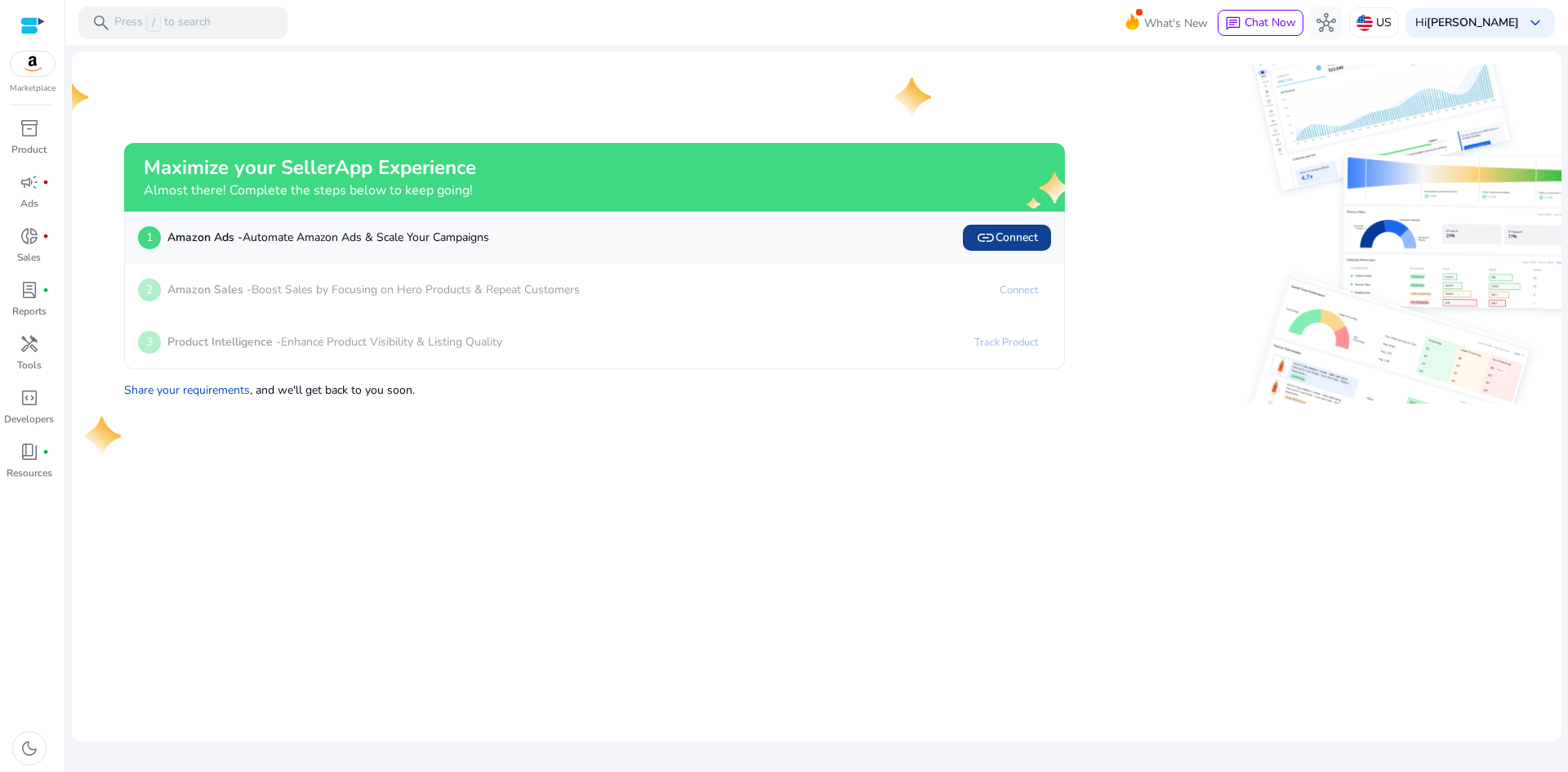
click at [992, 237] on span "link" at bounding box center [986, 238] width 19 height 19
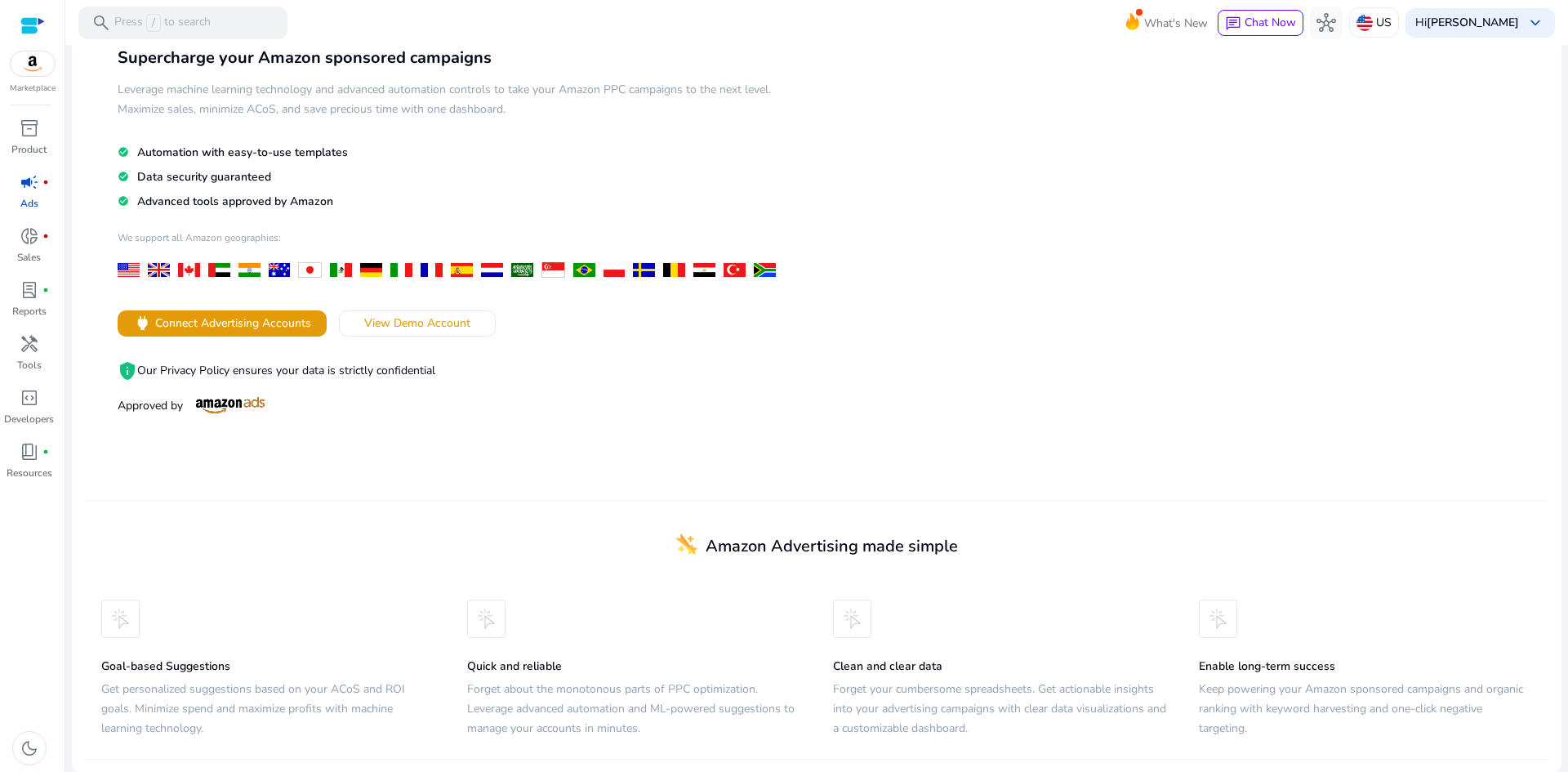
scroll to position [99, 0]
